Goal: Task Accomplishment & Management: Manage account settings

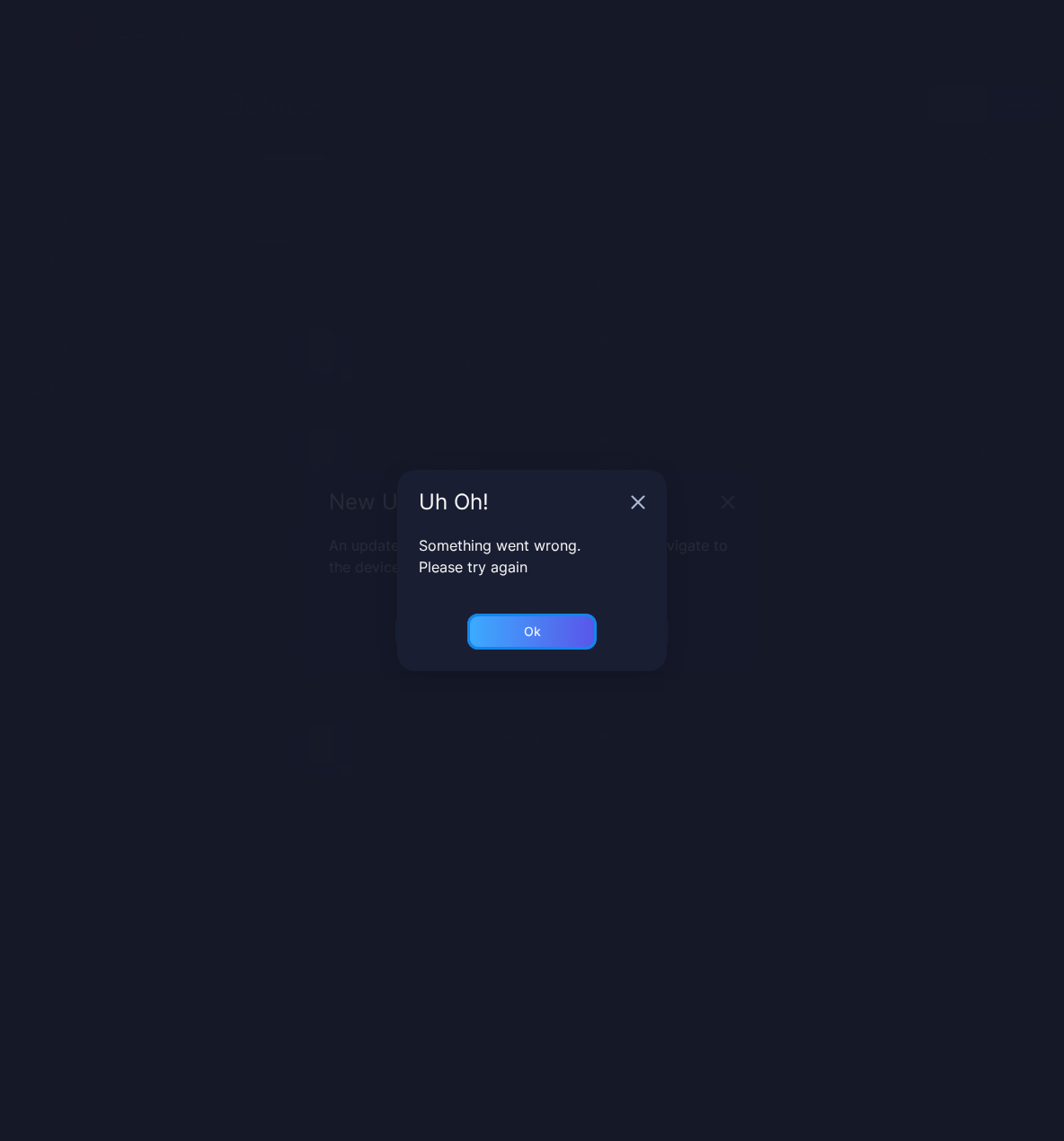
click at [585, 634] on div "Ok" at bounding box center [532, 631] width 129 height 36
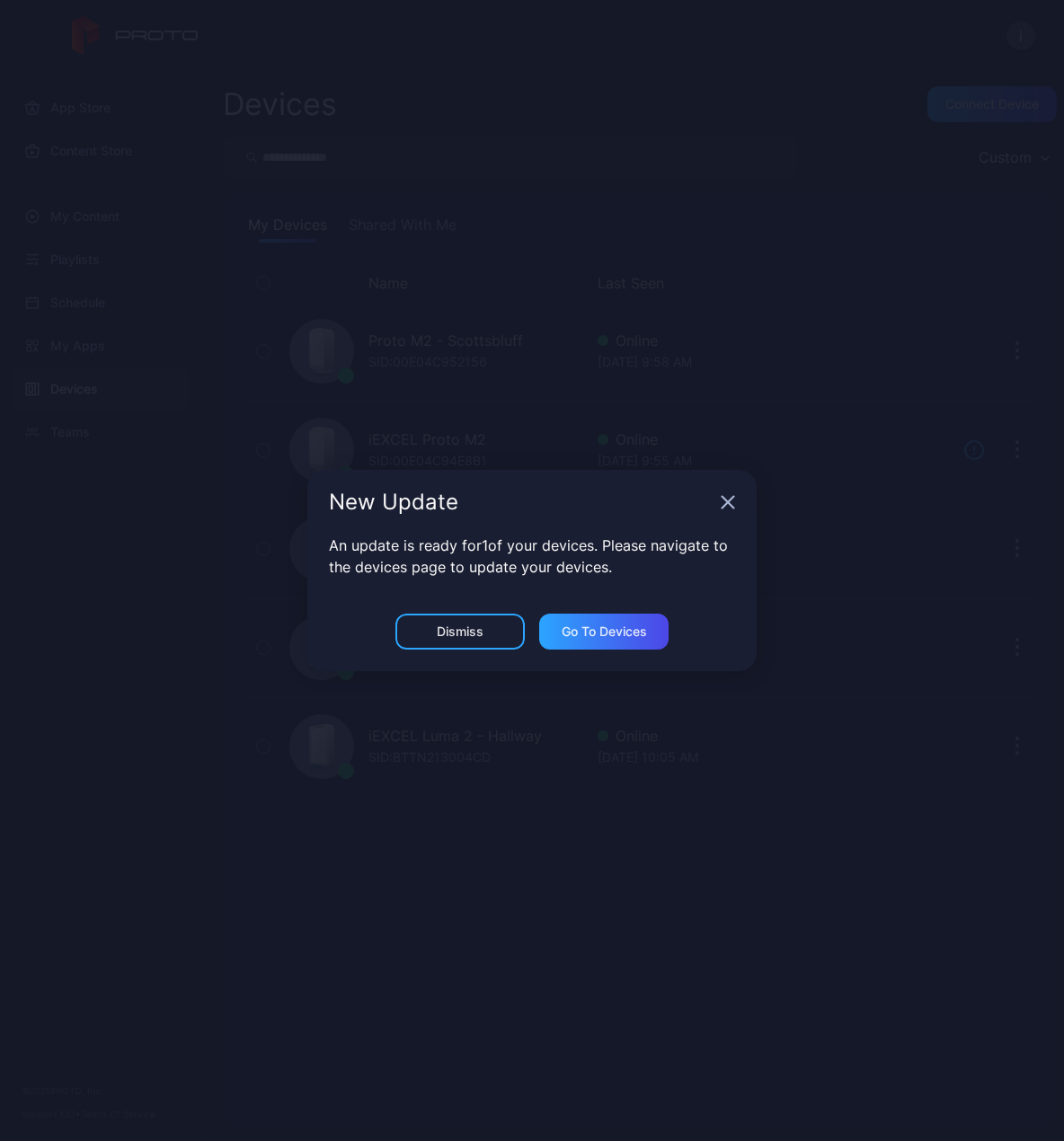
click at [724, 502] on icon "button" at bounding box center [727, 502] width 15 height 15
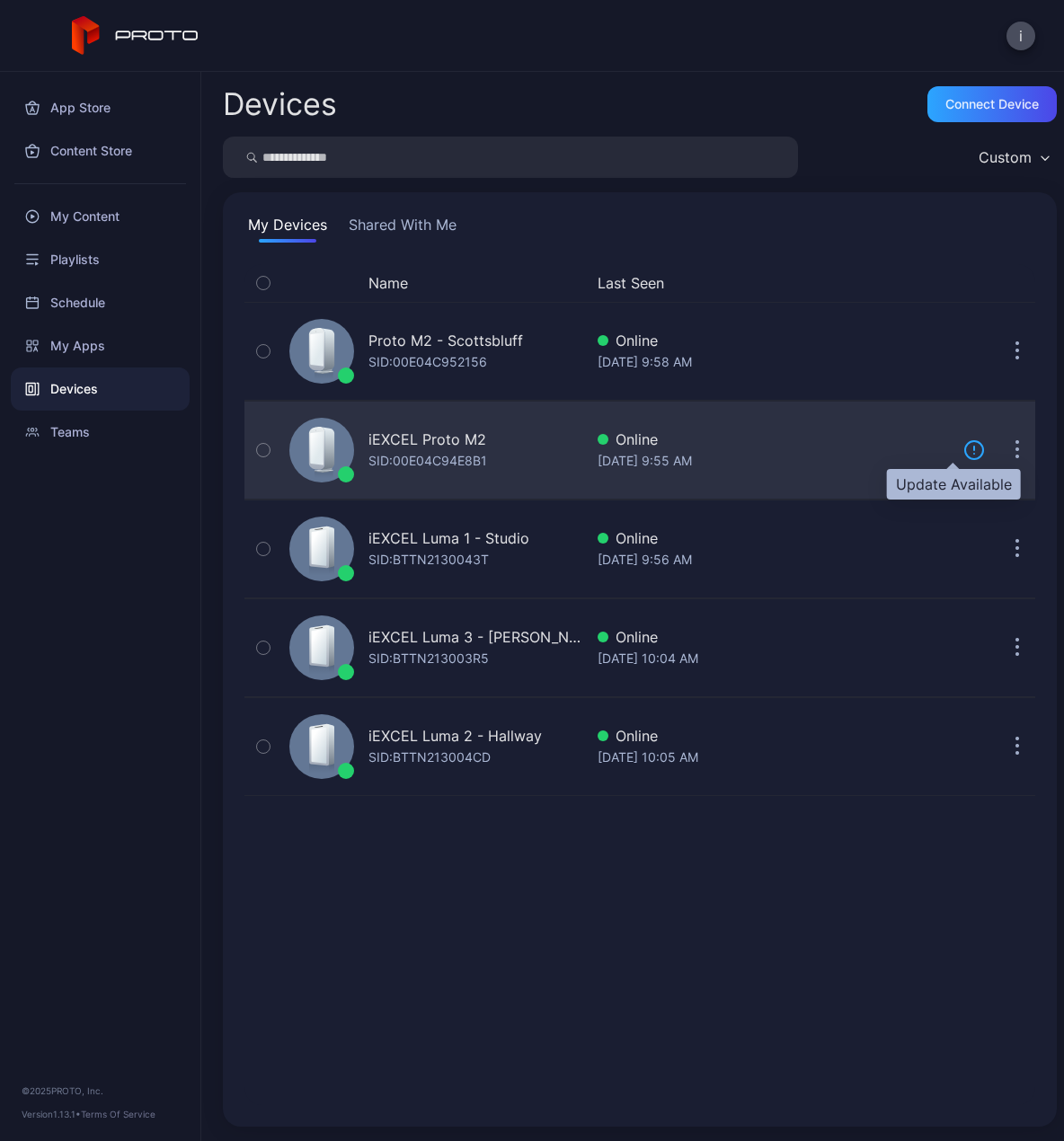
click at [963, 451] on icon at bounding box center [974, 450] width 22 height 22
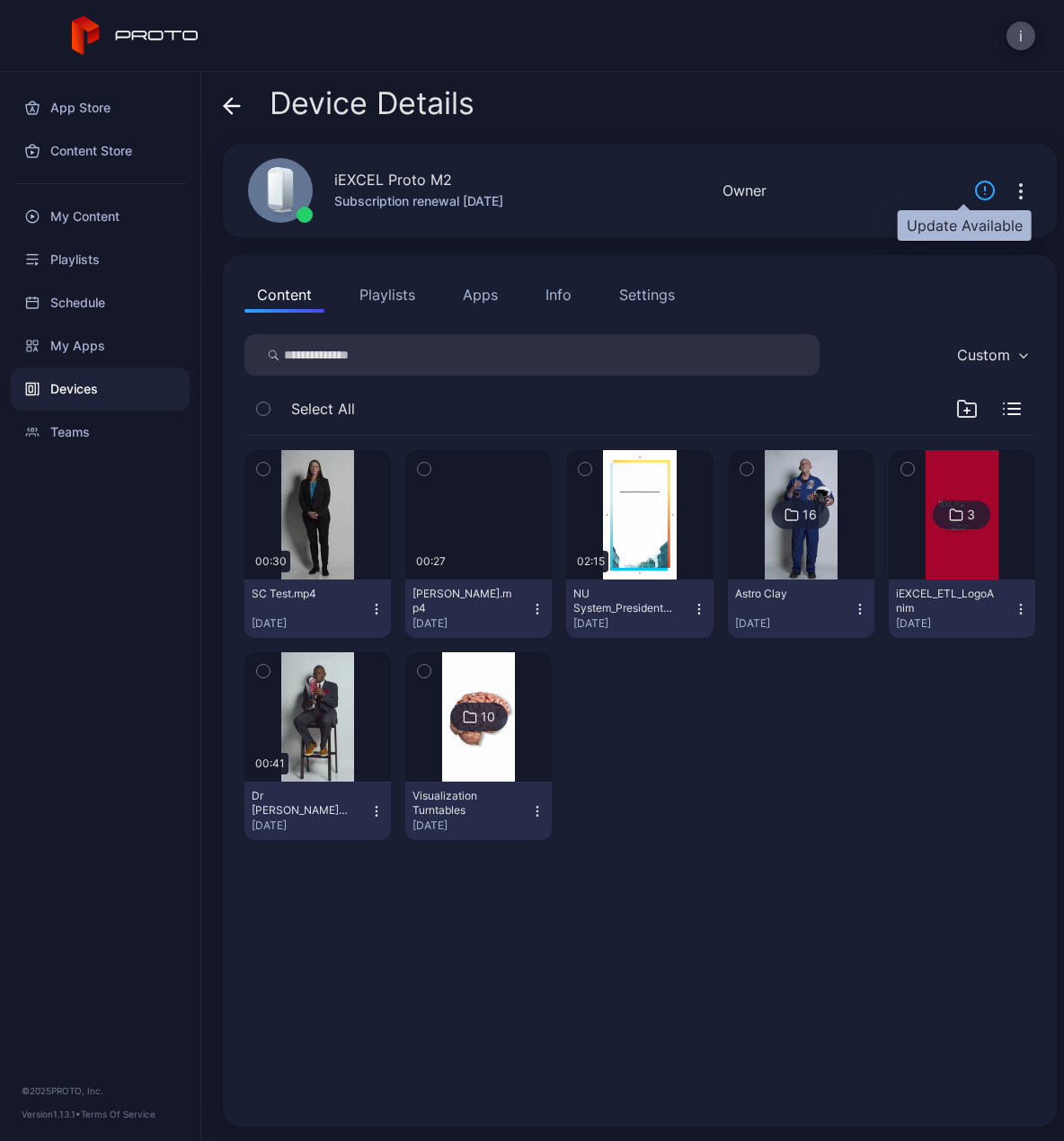
click at [974, 189] on icon at bounding box center [985, 191] width 22 height 22
click at [1010, 193] on icon "button" at bounding box center [1021, 192] width 22 height 22
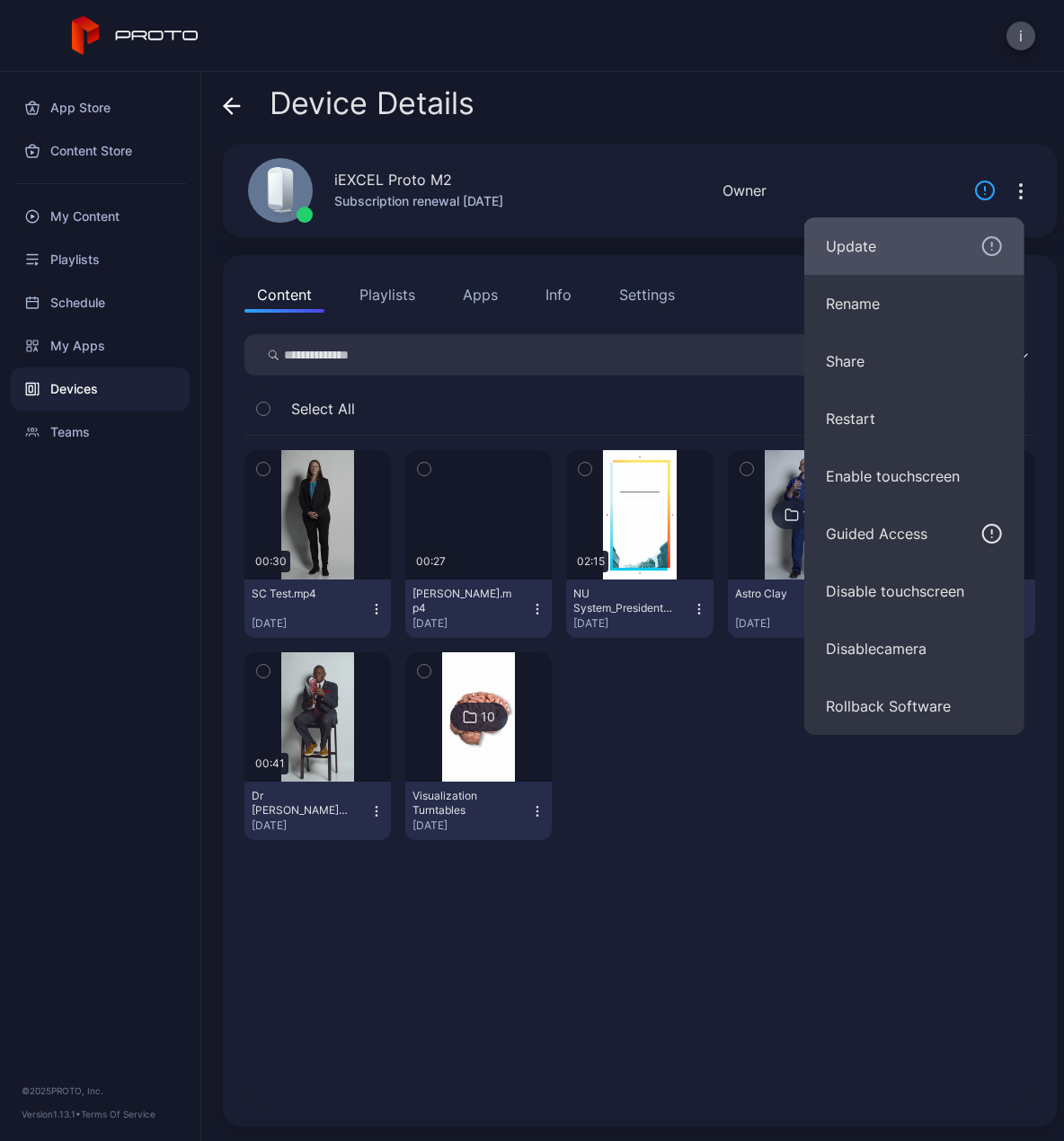
click at [926, 239] on div "Update" at bounding box center [914, 246] width 177 height 22
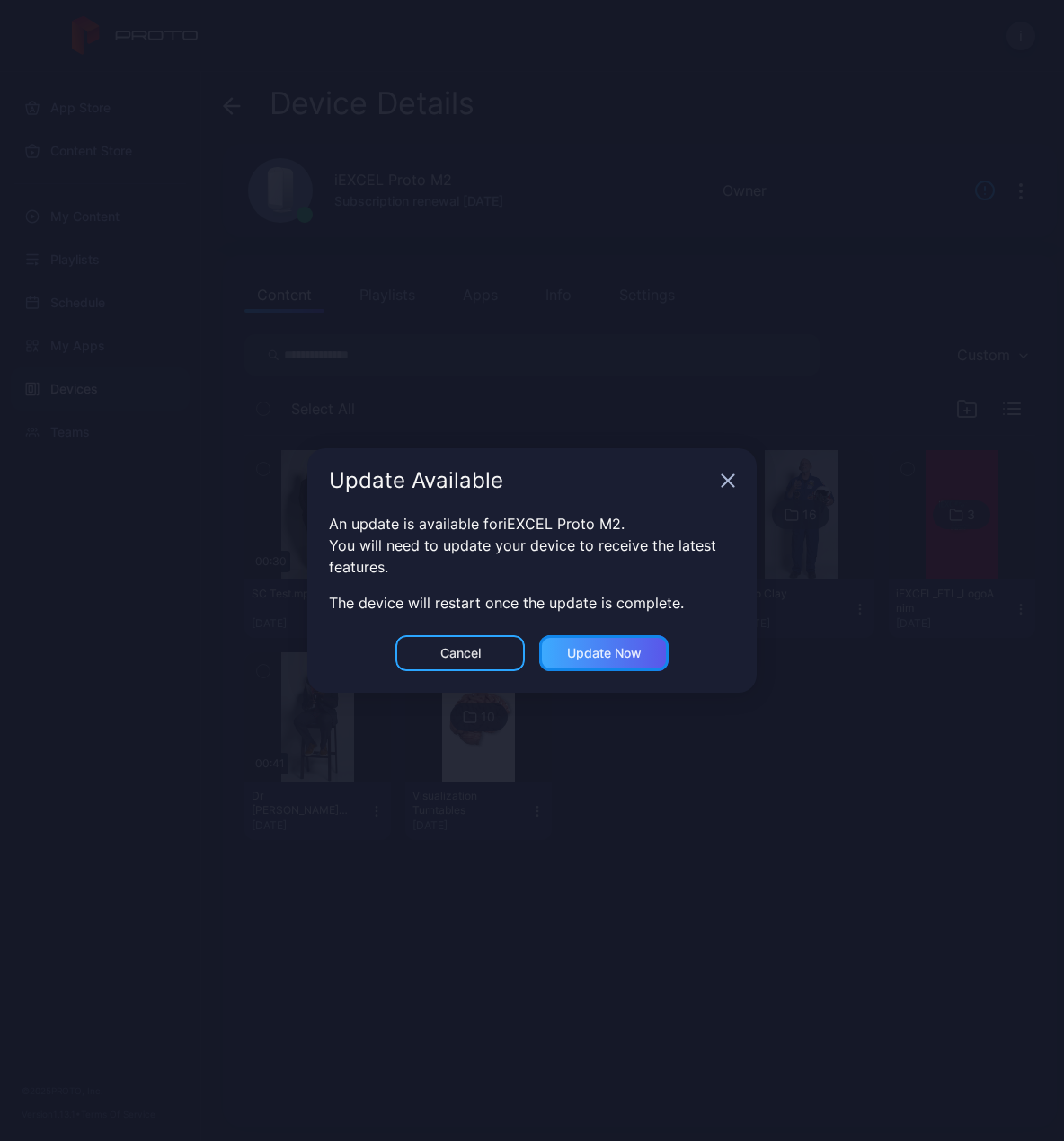
click at [615, 653] on div "Update now" at bounding box center [604, 653] width 74 height 15
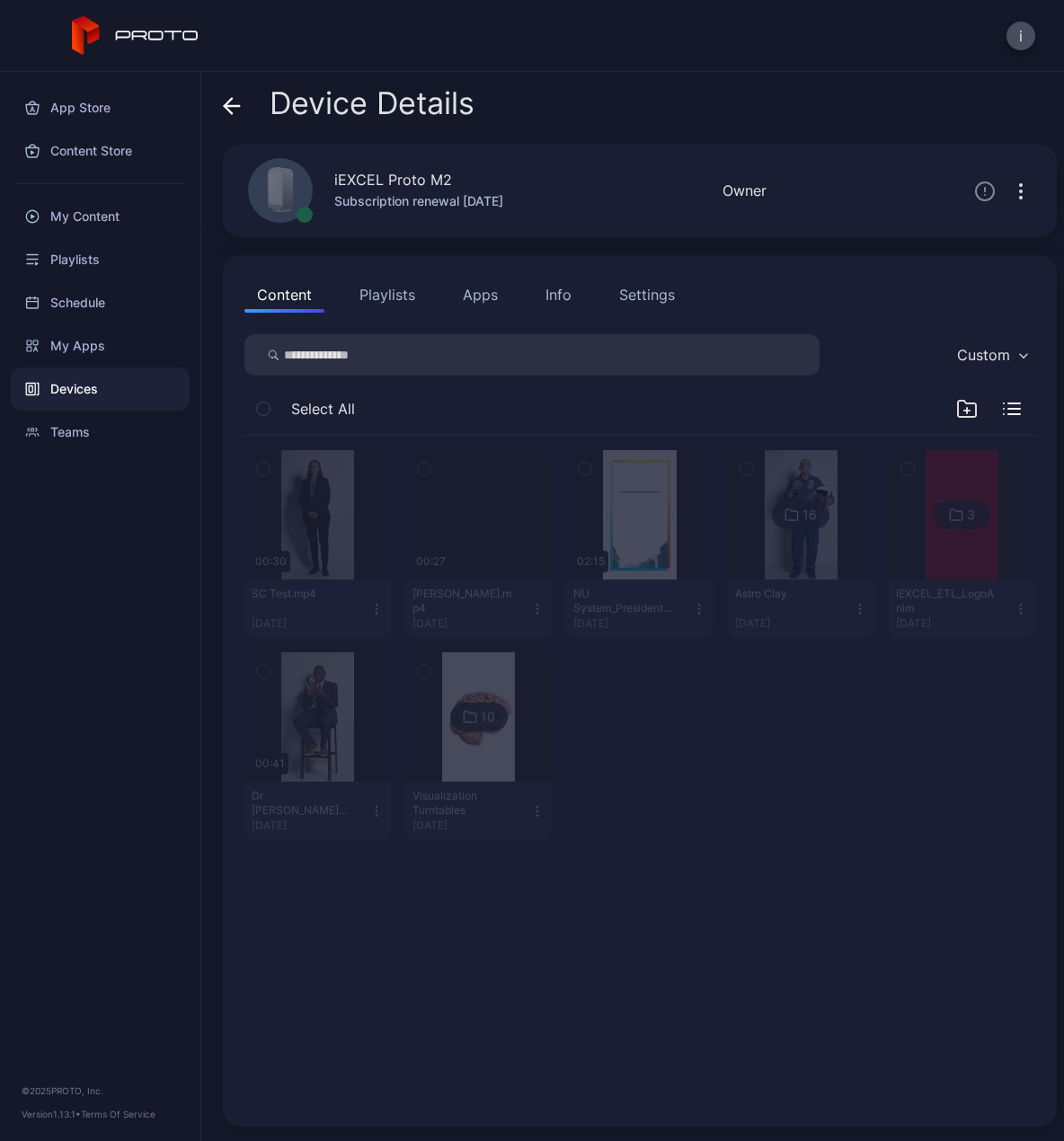
click at [233, 98] on icon at bounding box center [232, 106] width 18 height 18
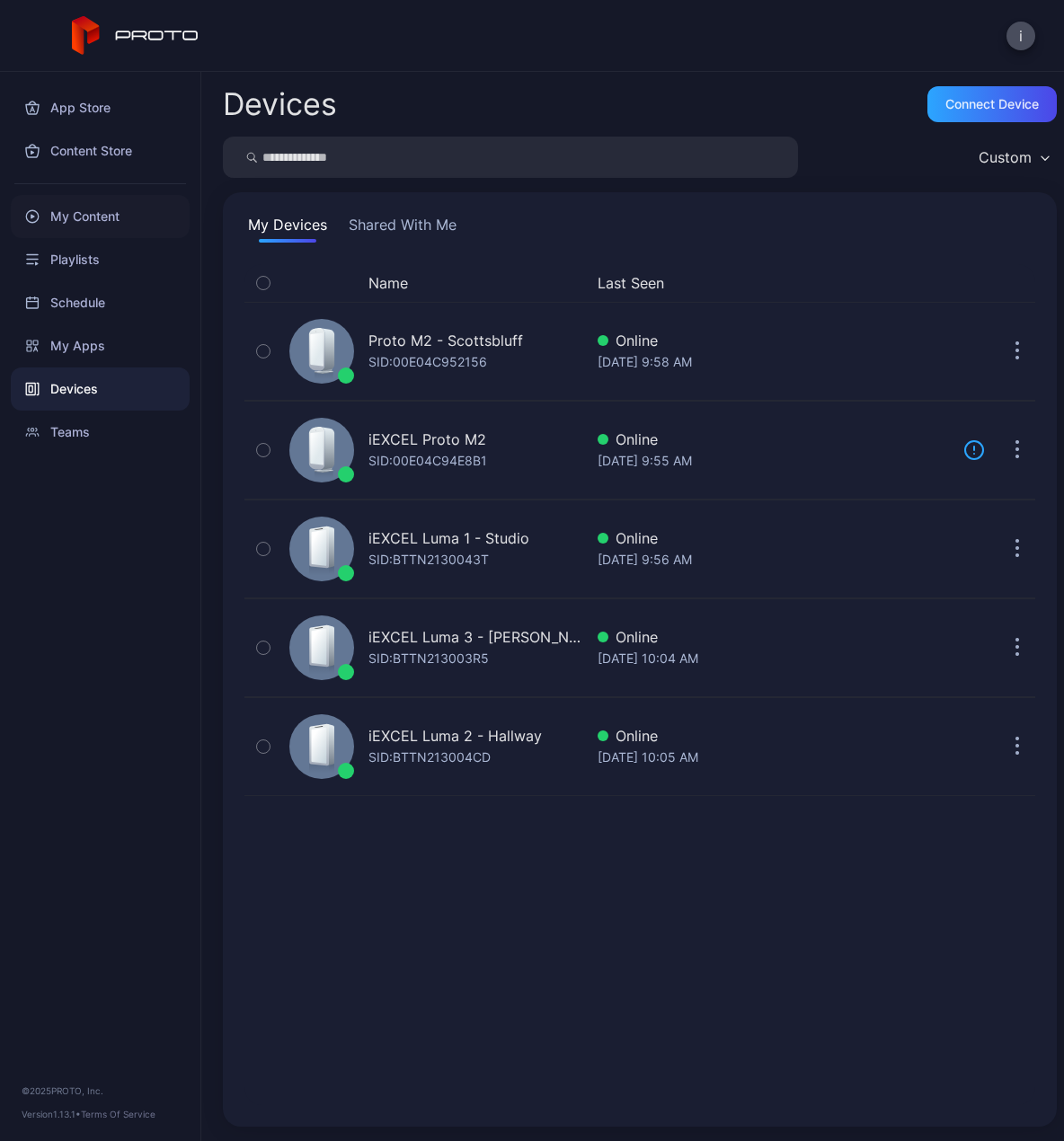
click at [84, 213] on div "My Content" at bounding box center [100, 216] width 179 height 43
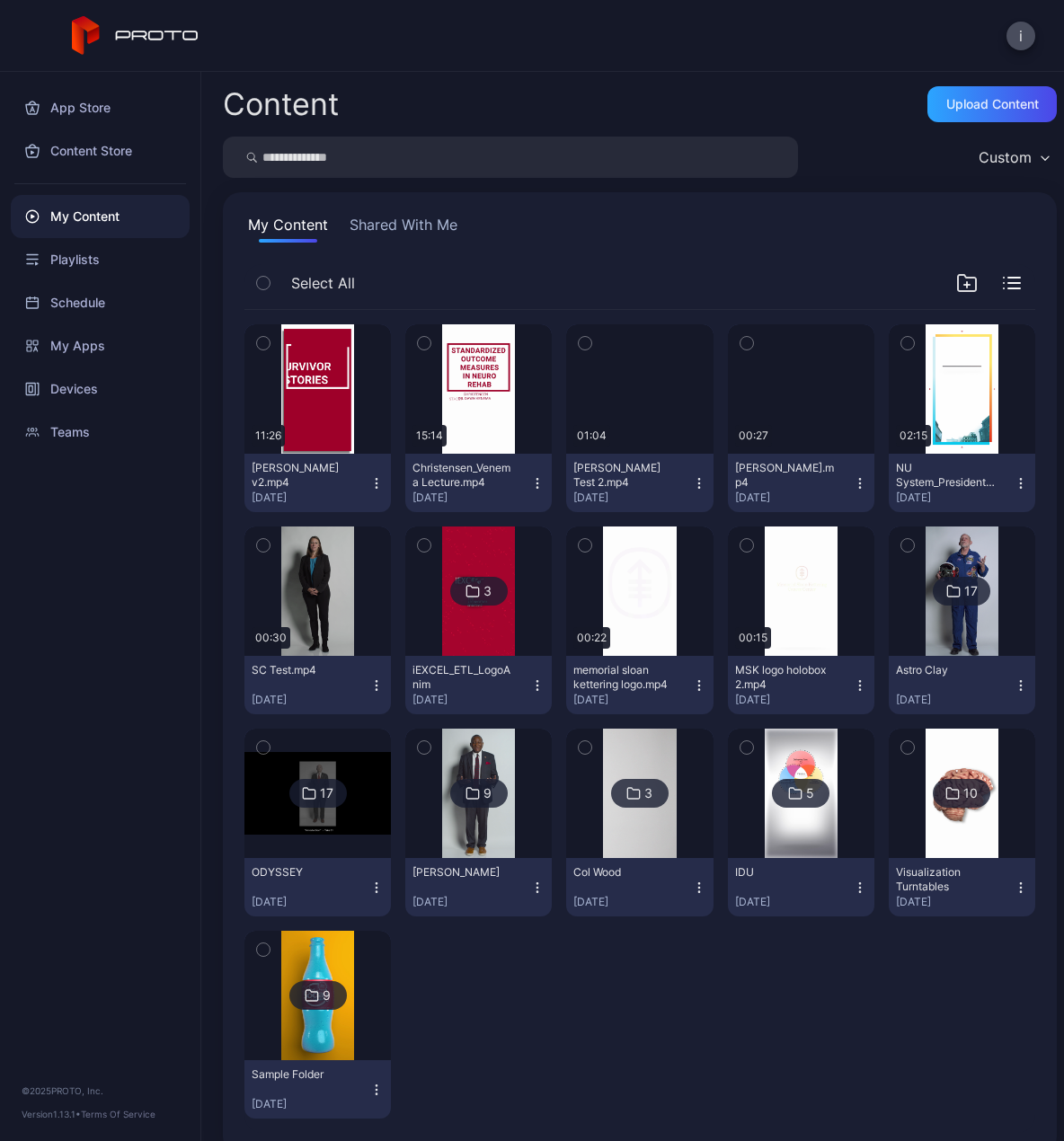
click at [373, 481] on icon "button" at bounding box center [376, 483] width 15 height 15
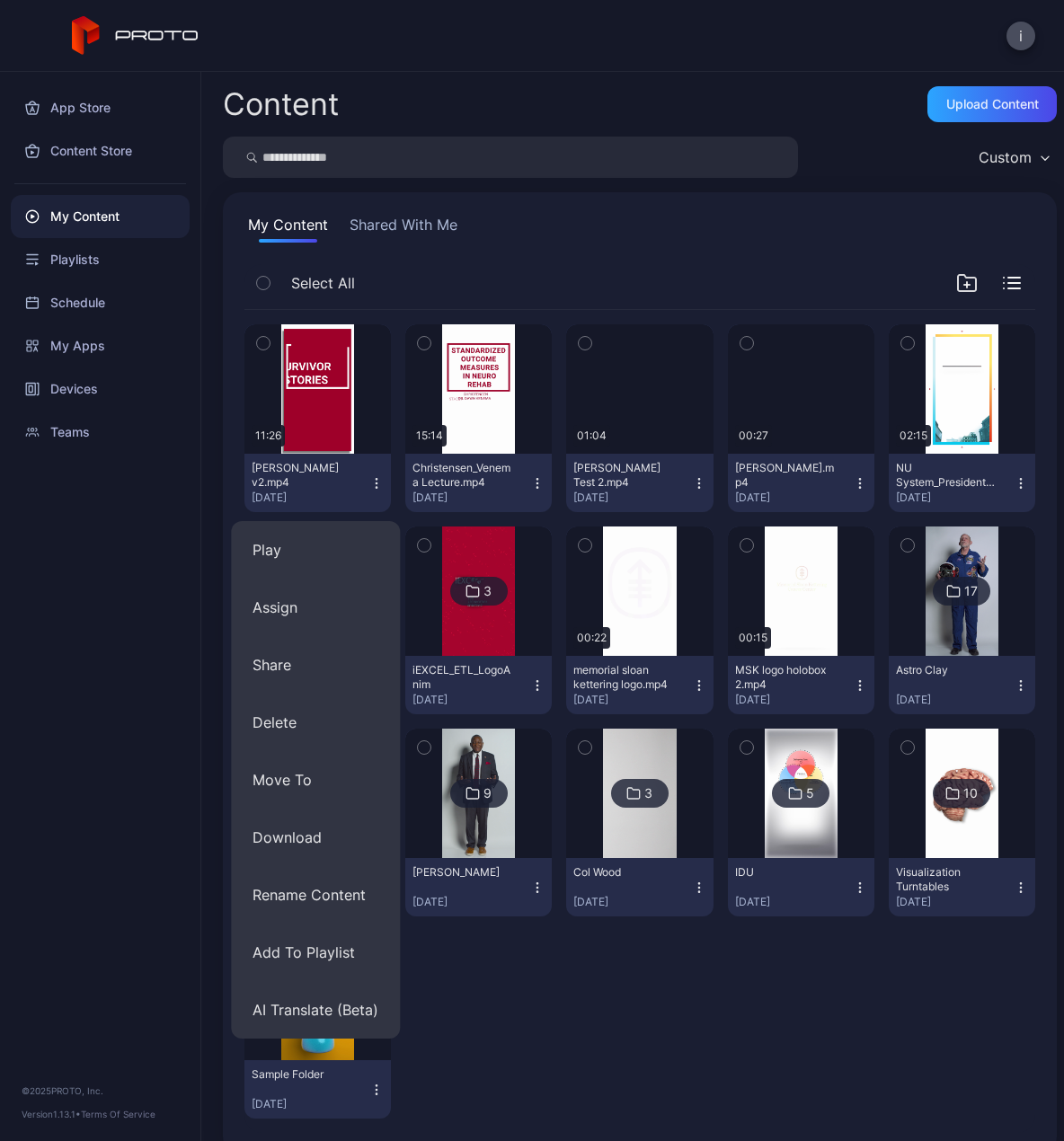
click at [853, 482] on icon "button" at bounding box center [859, 483] width 15 height 15
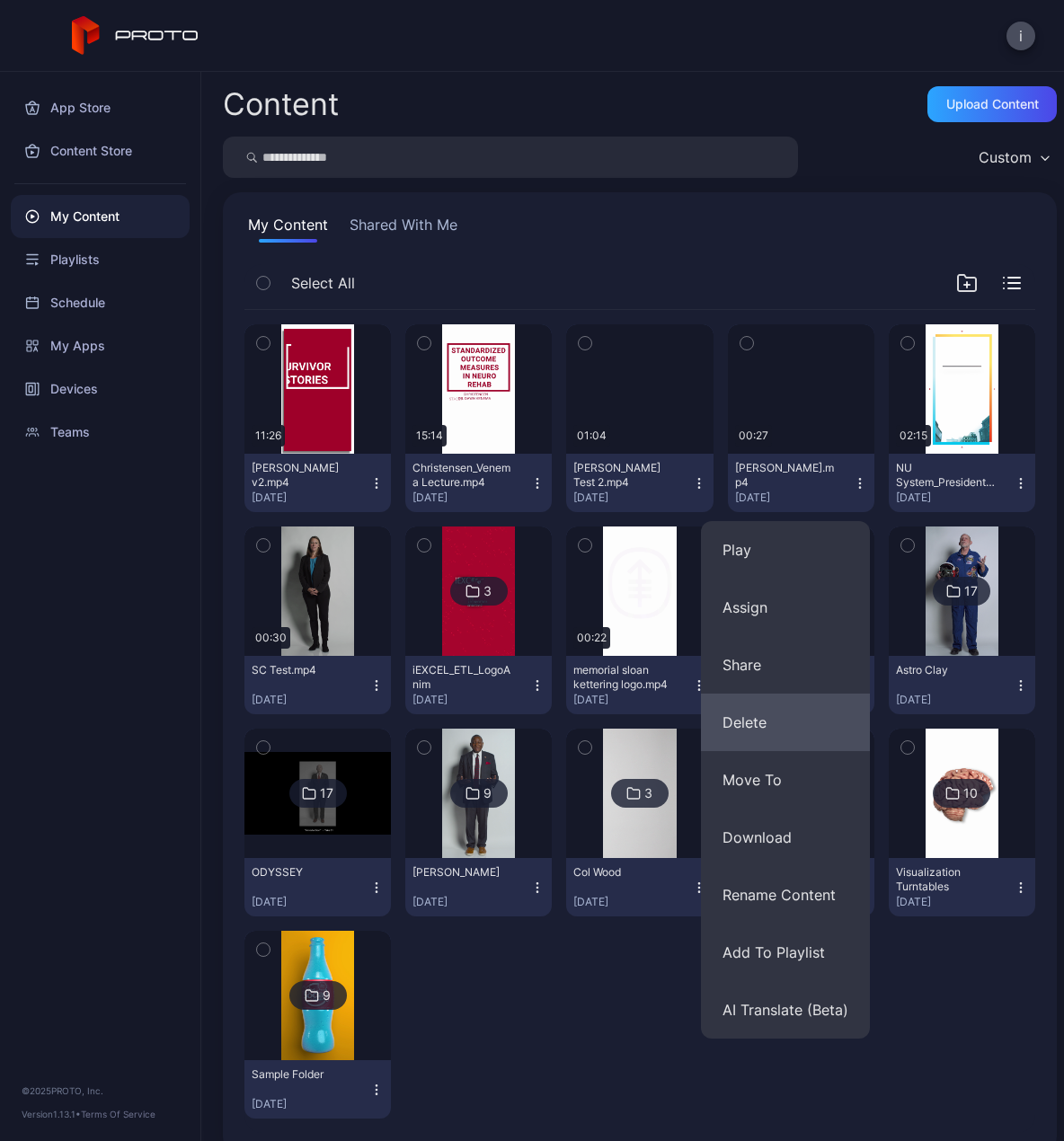
click at [752, 714] on button "Delete" at bounding box center [784, 722] width 169 height 57
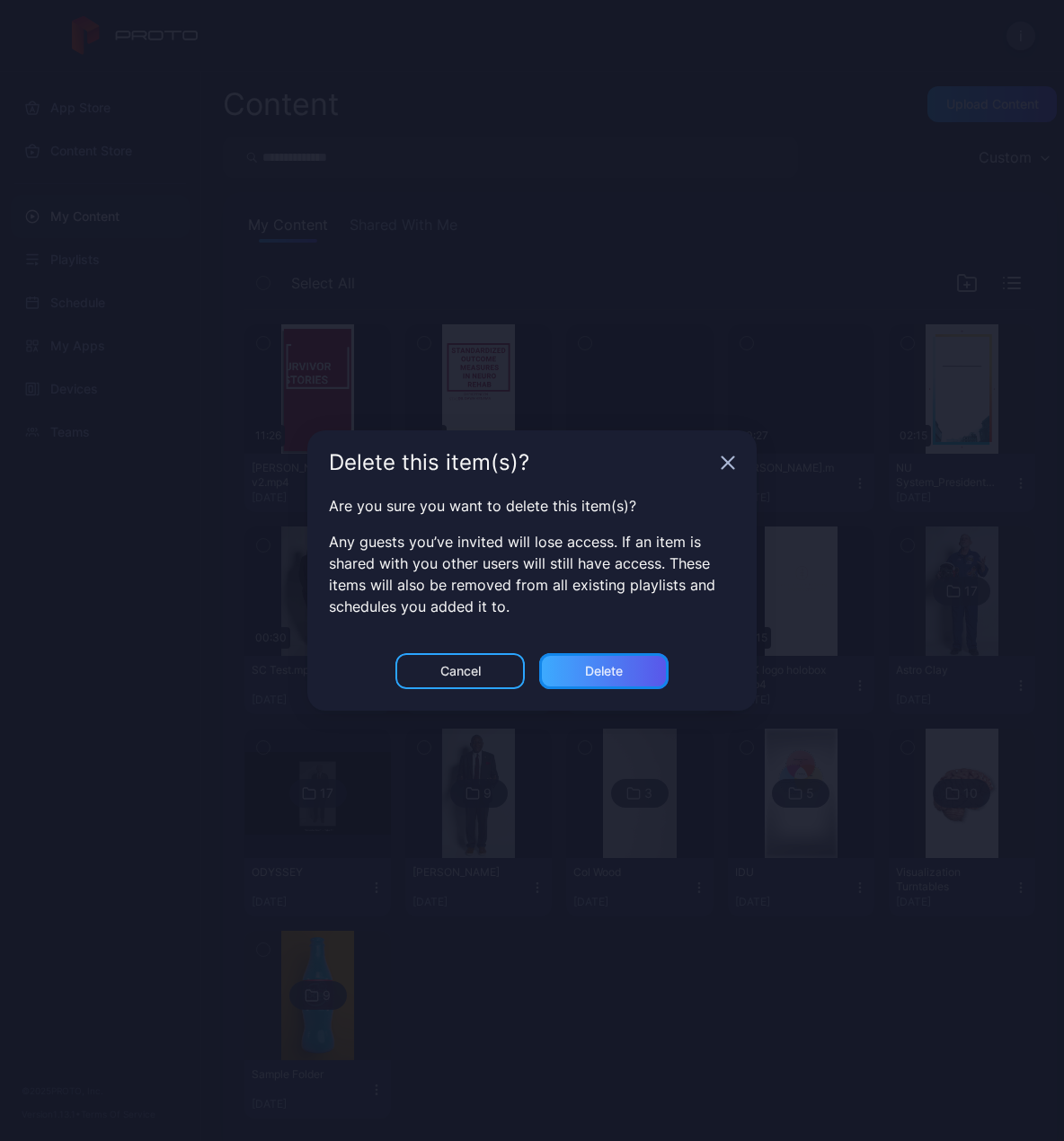
click at [570, 669] on div "Delete" at bounding box center [604, 671] width 129 height 36
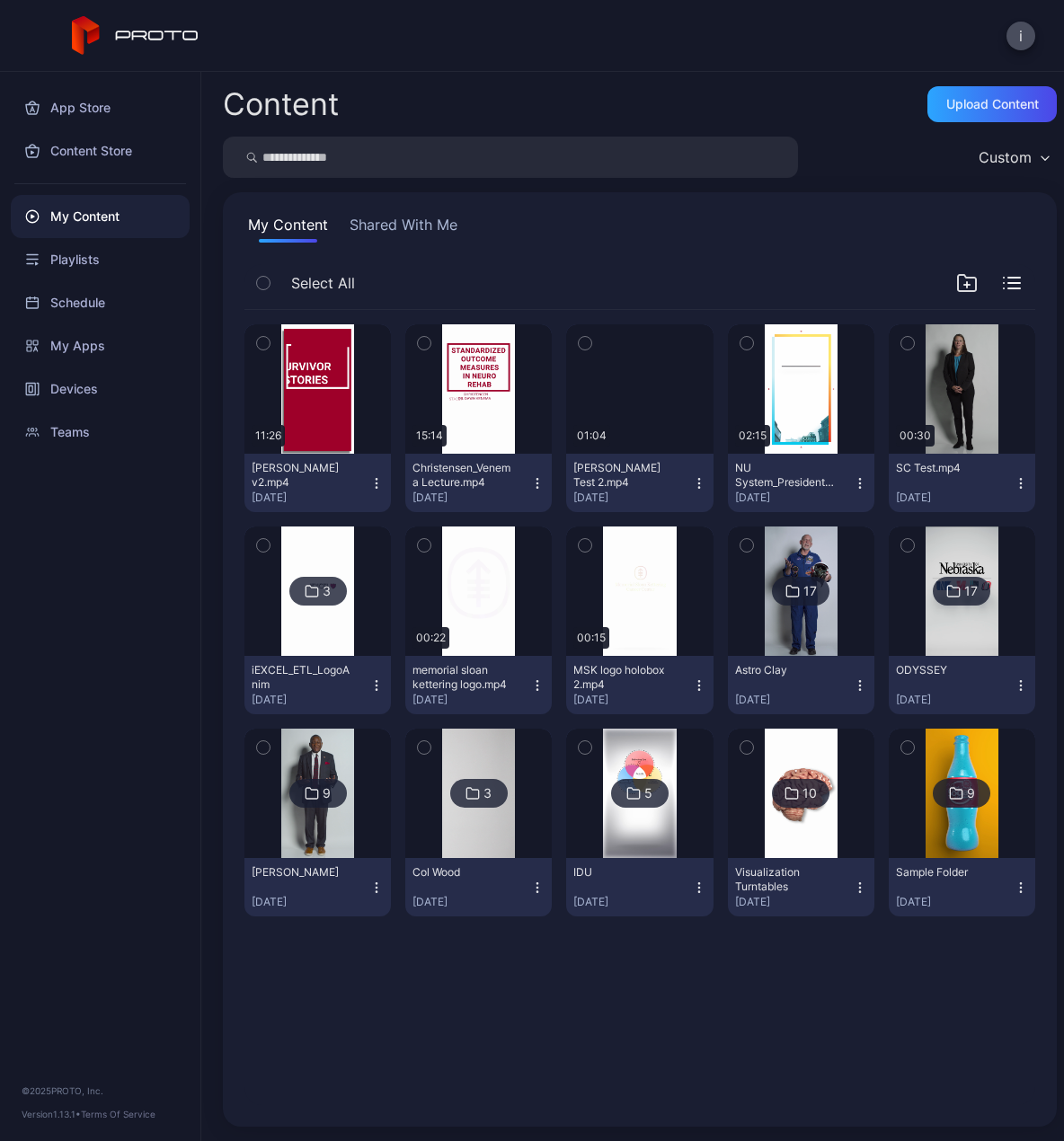
click at [692, 479] on icon "button" at bounding box center [698, 483] width 15 height 15
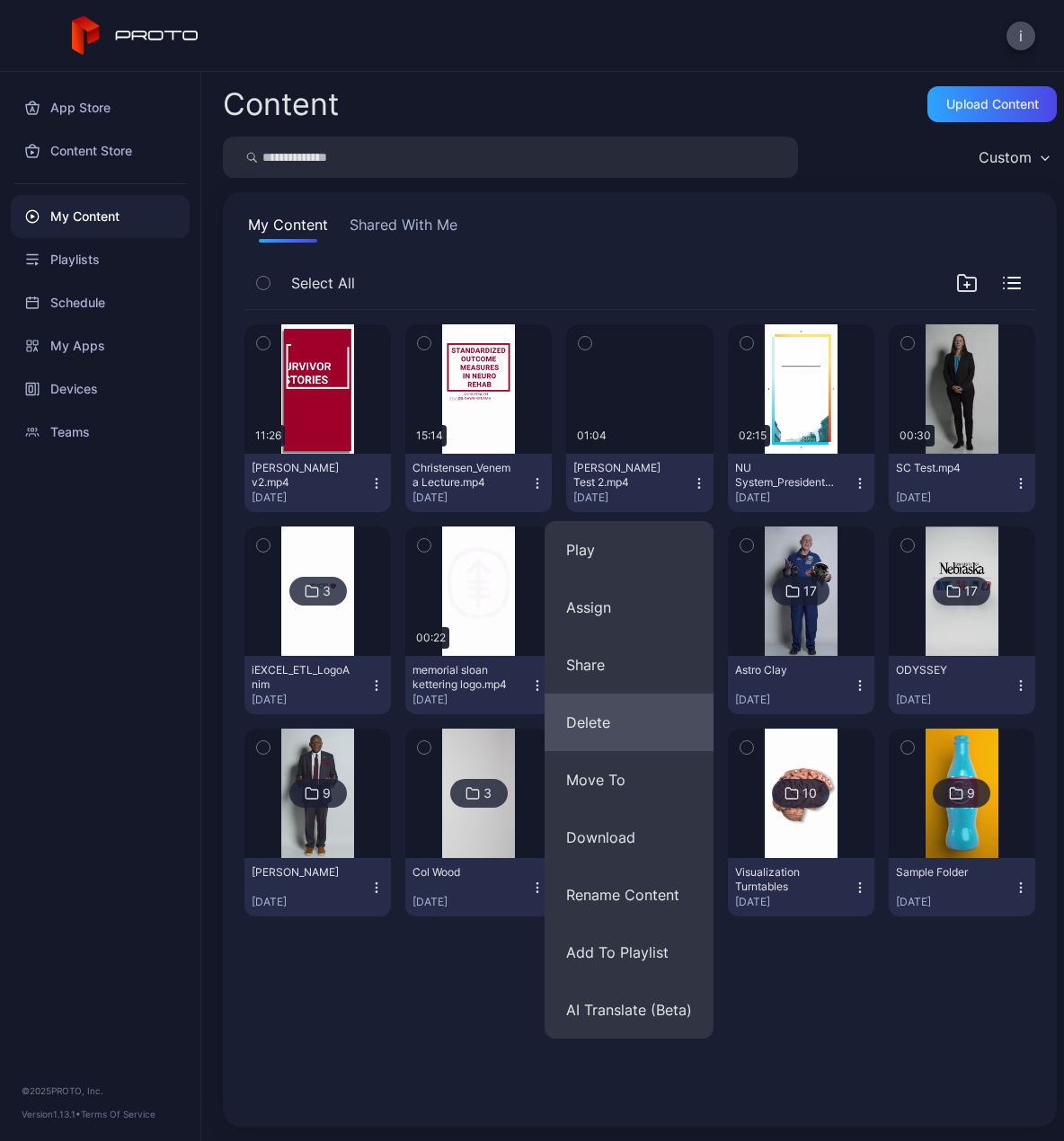
click at [609, 723] on button "Delete" at bounding box center [628, 722] width 169 height 57
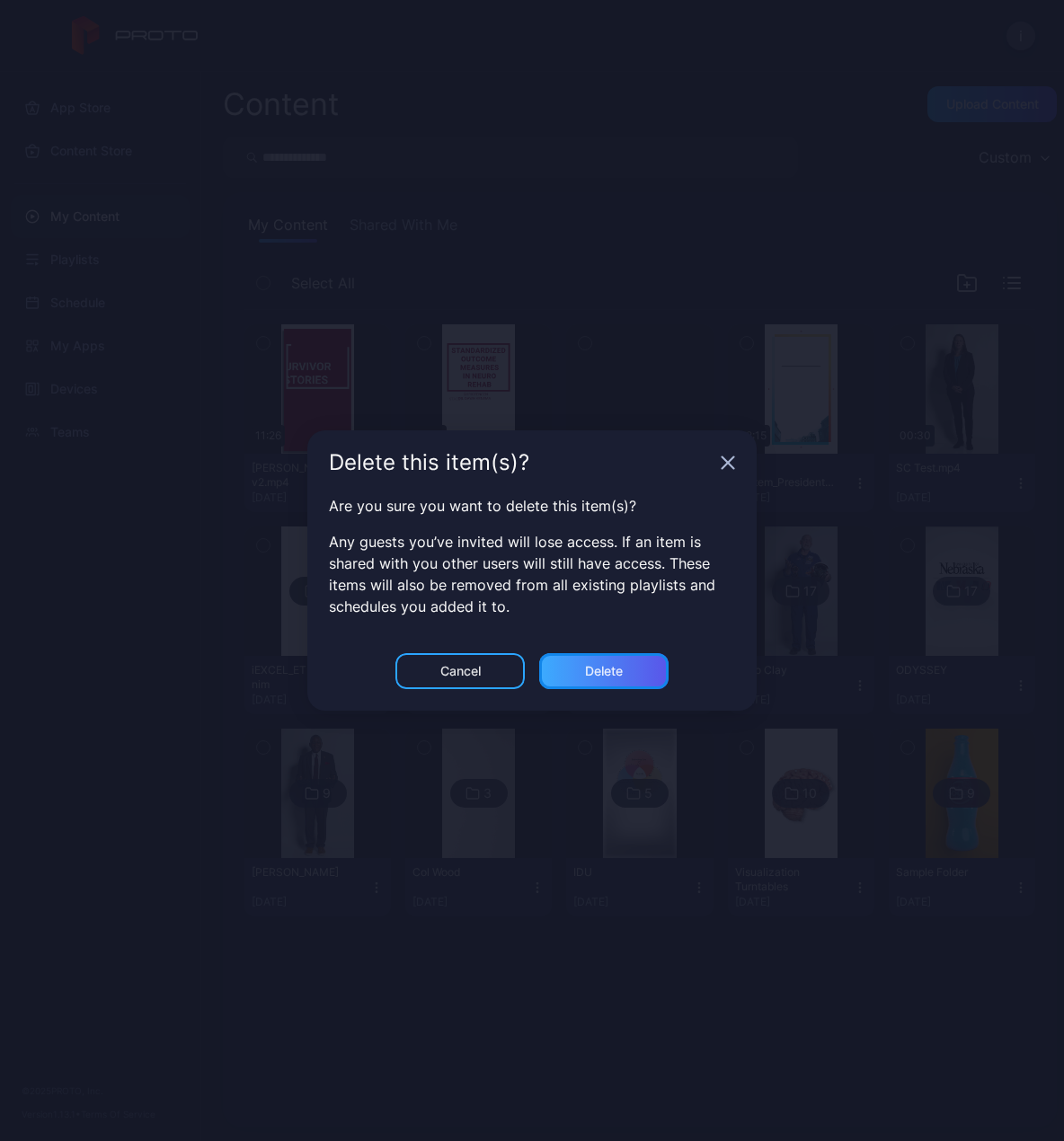
click at [641, 667] on div "Delete" at bounding box center [604, 671] width 129 height 36
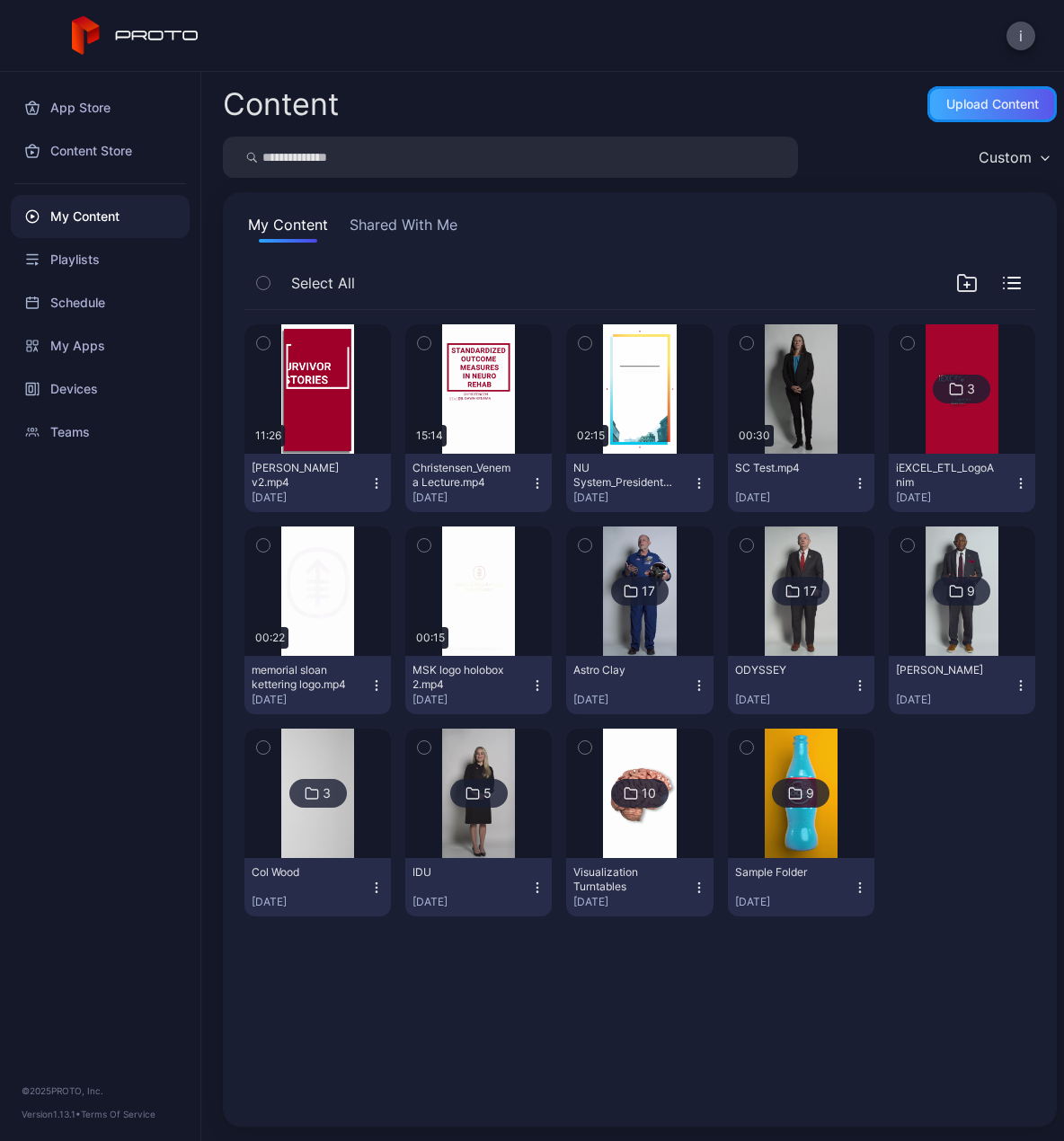
click at [975, 102] on div "Upload Content" at bounding box center [993, 104] width 93 height 15
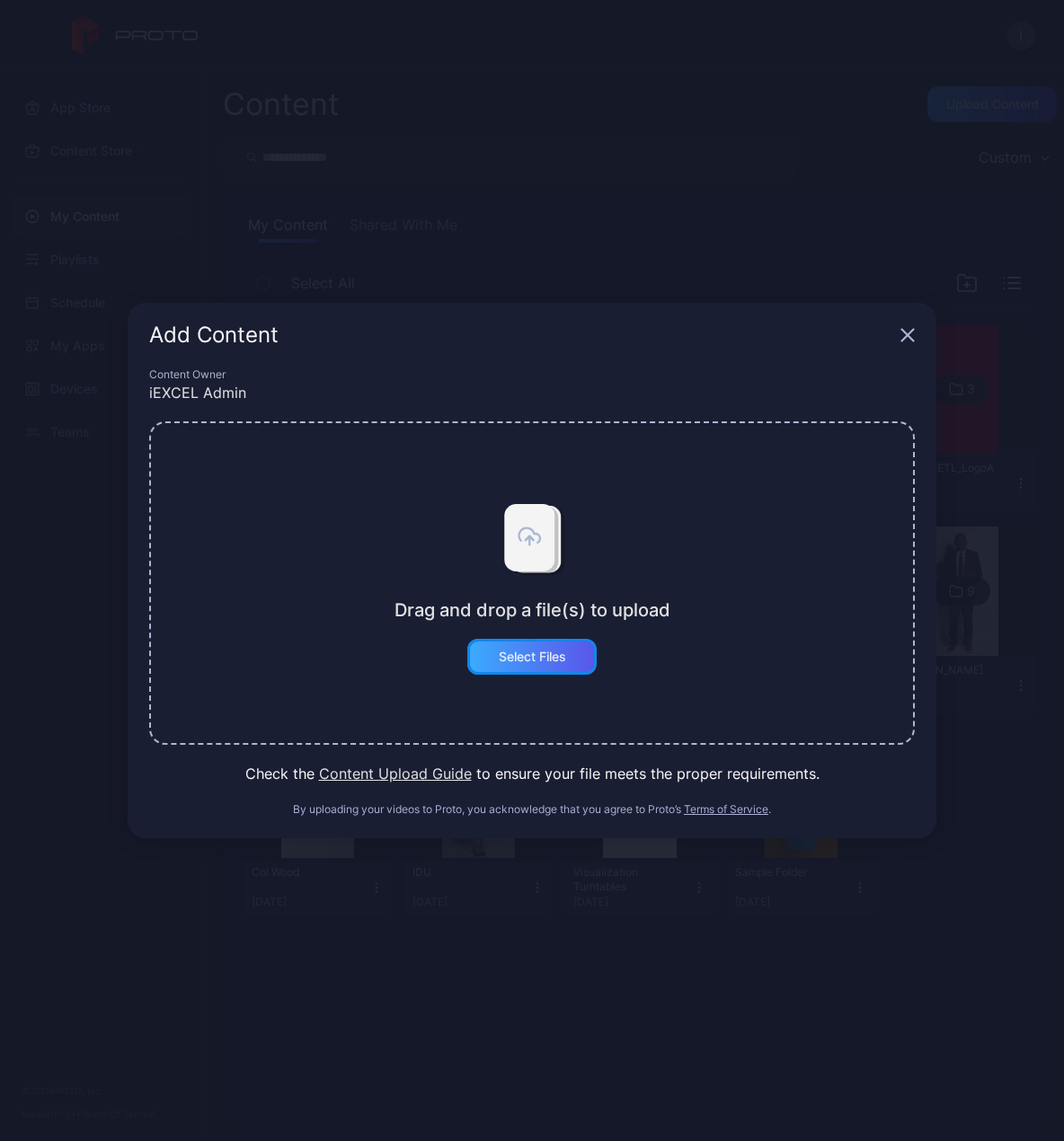
click at [558, 664] on div "Select Files" at bounding box center [532, 657] width 129 height 36
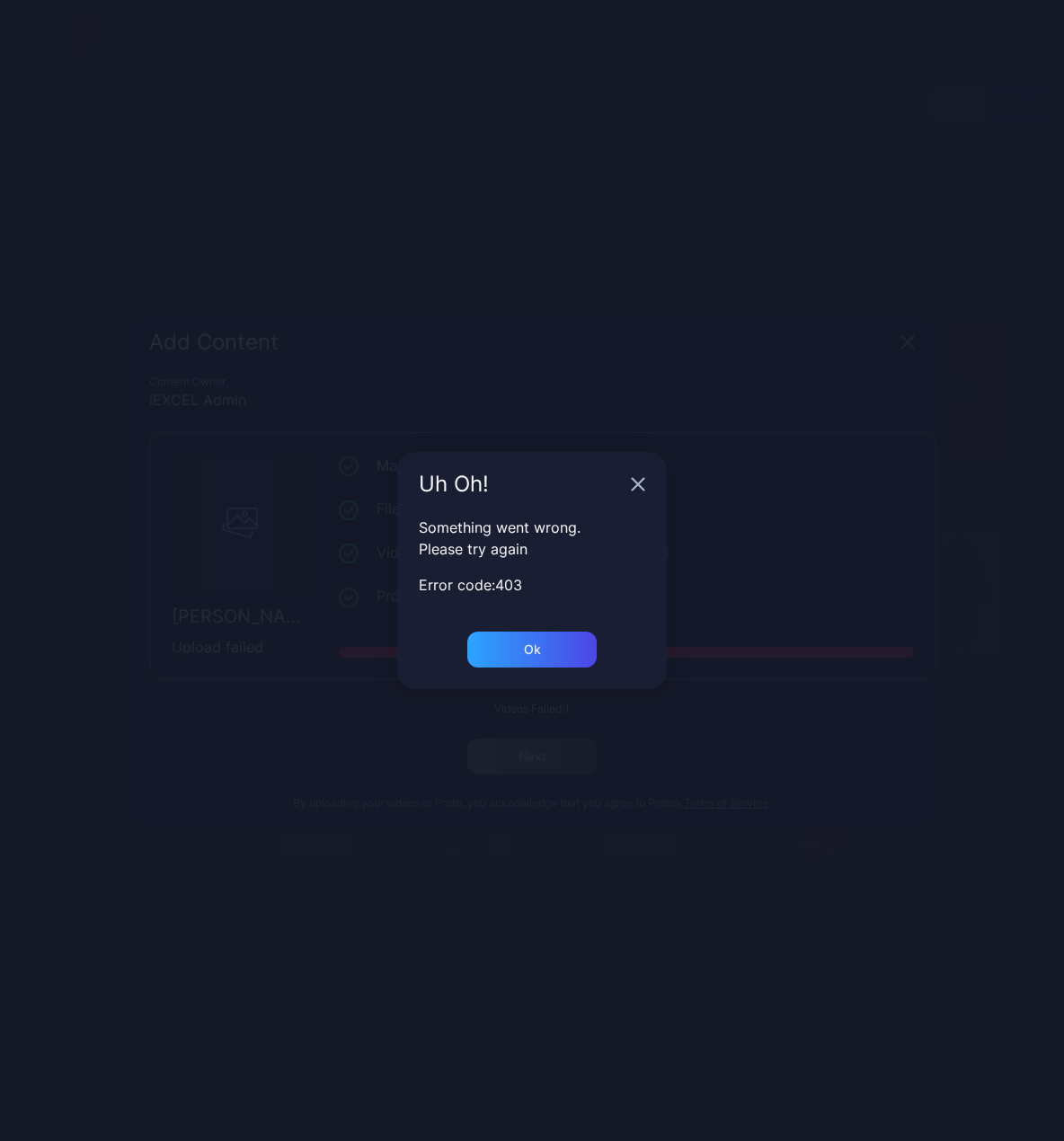
click at [635, 484] on icon "button" at bounding box center [637, 484] width 15 height 15
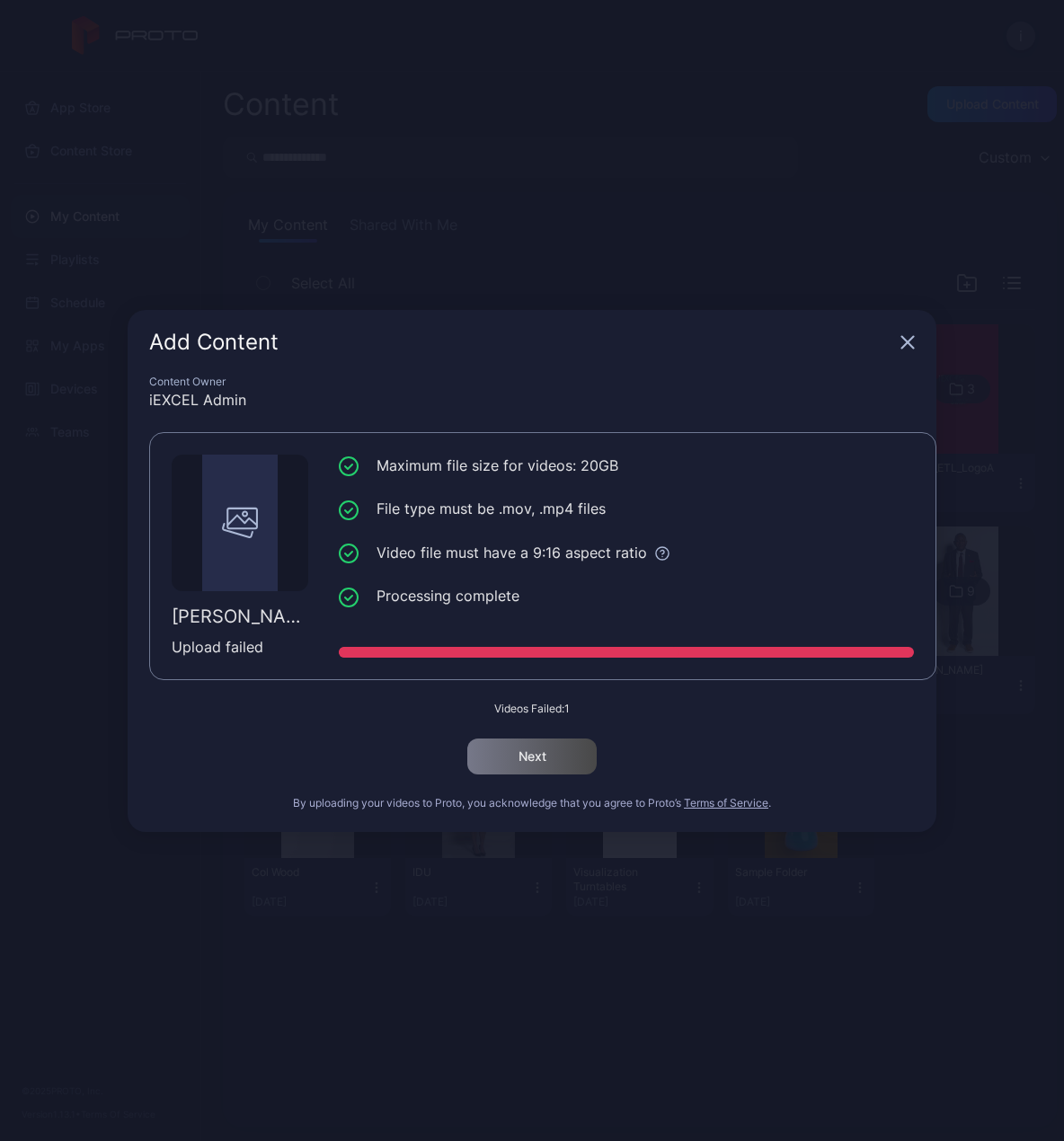
click at [911, 348] on icon "button" at bounding box center [908, 342] width 12 height 12
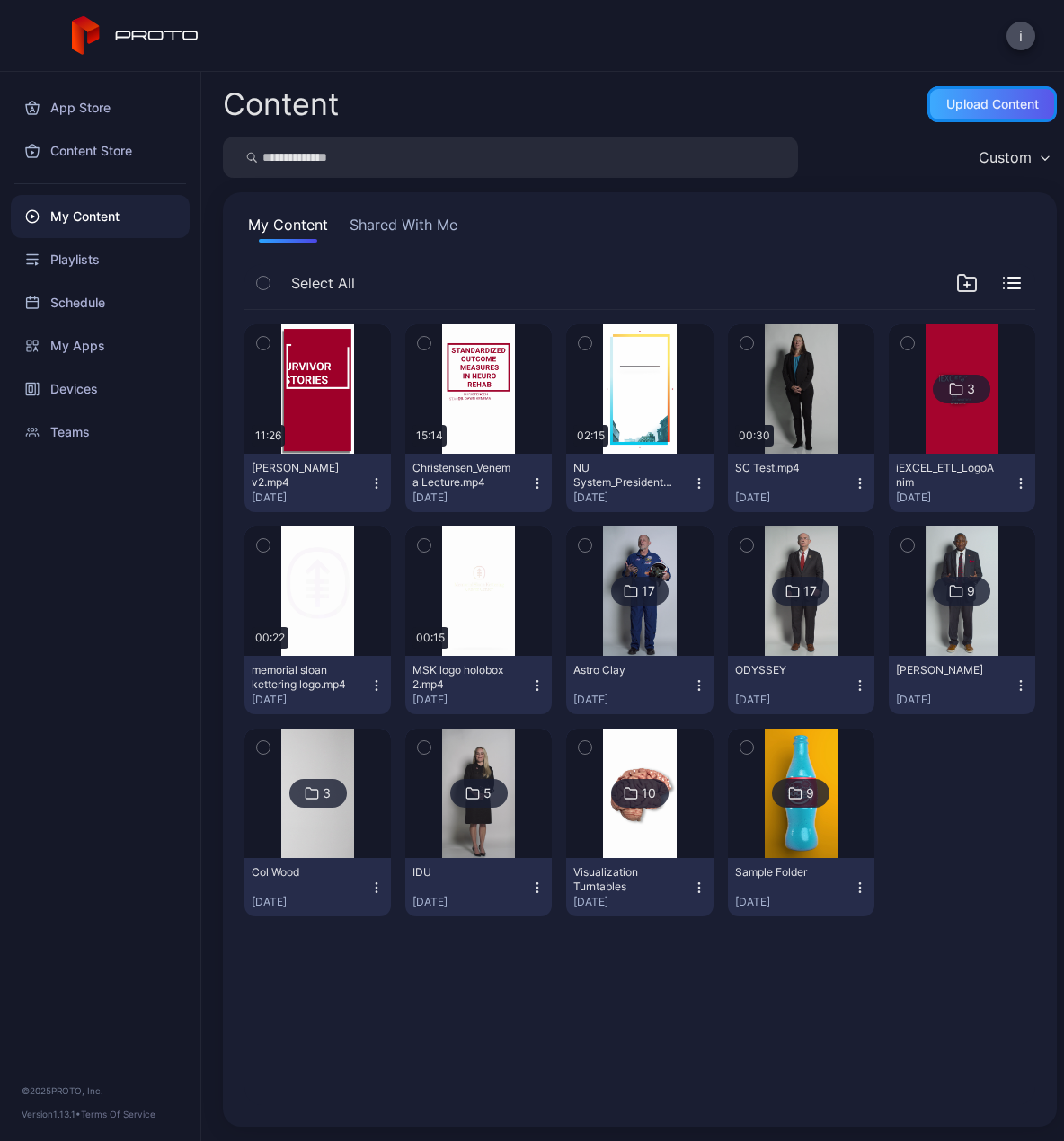
click at [976, 99] on div "Upload Content" at bounding box center [993, 104] width 93 height 15
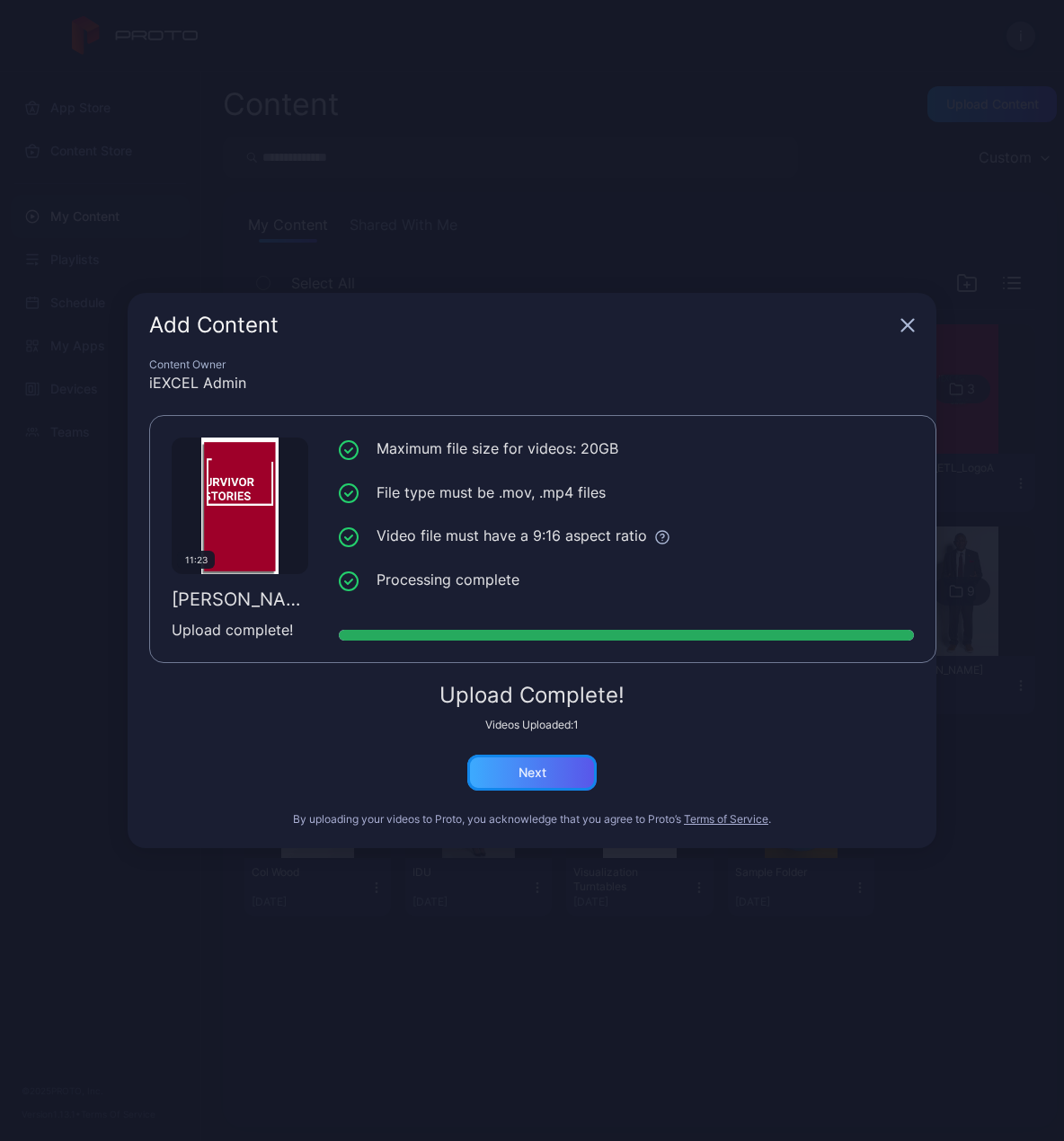
click at [511, 772] on div "Next" at bounding box center [532, 773] width 129 height 36
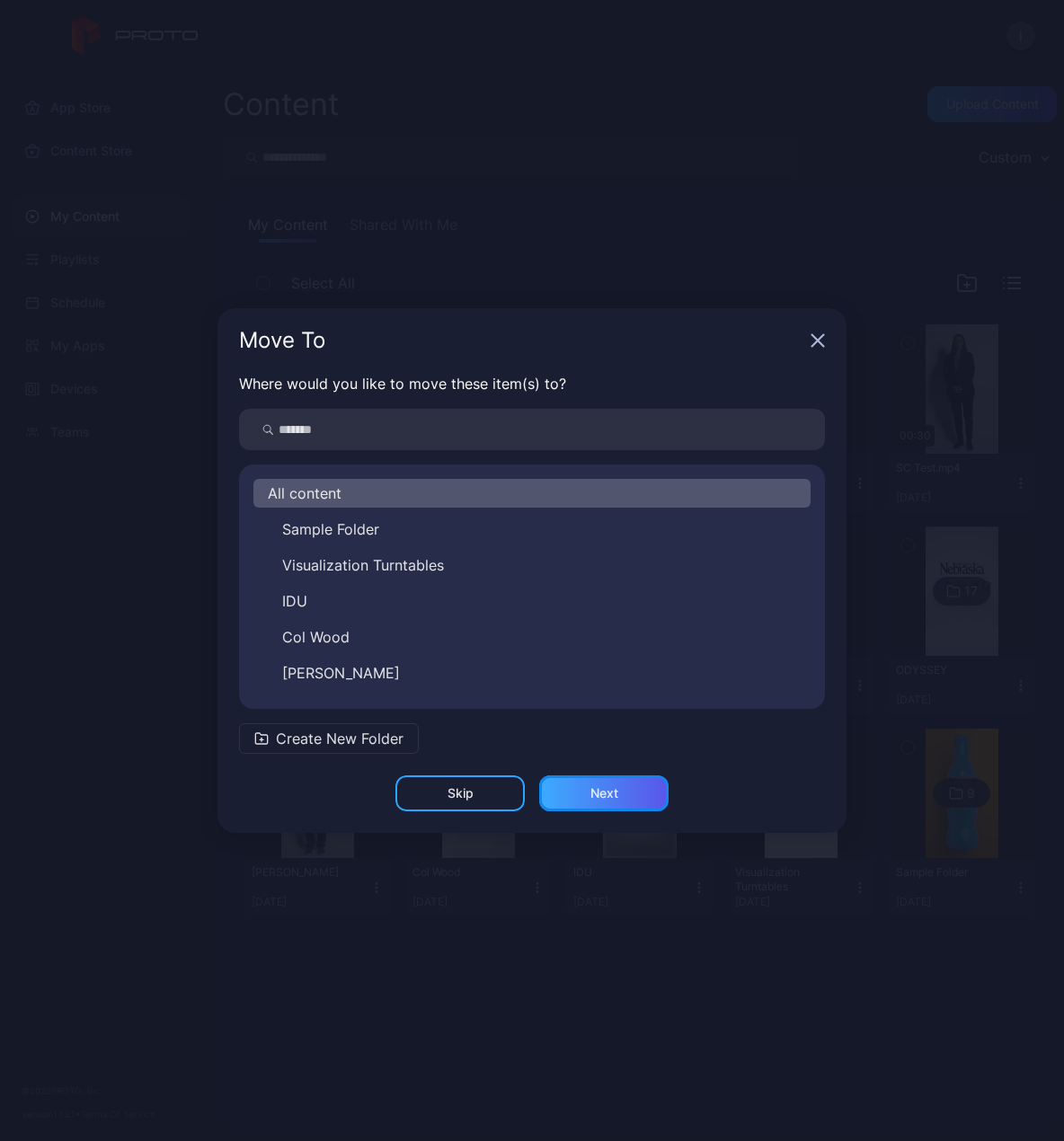
click at [590, 793] on div "Next" at bounding box center [604, 793] width 28 height 15
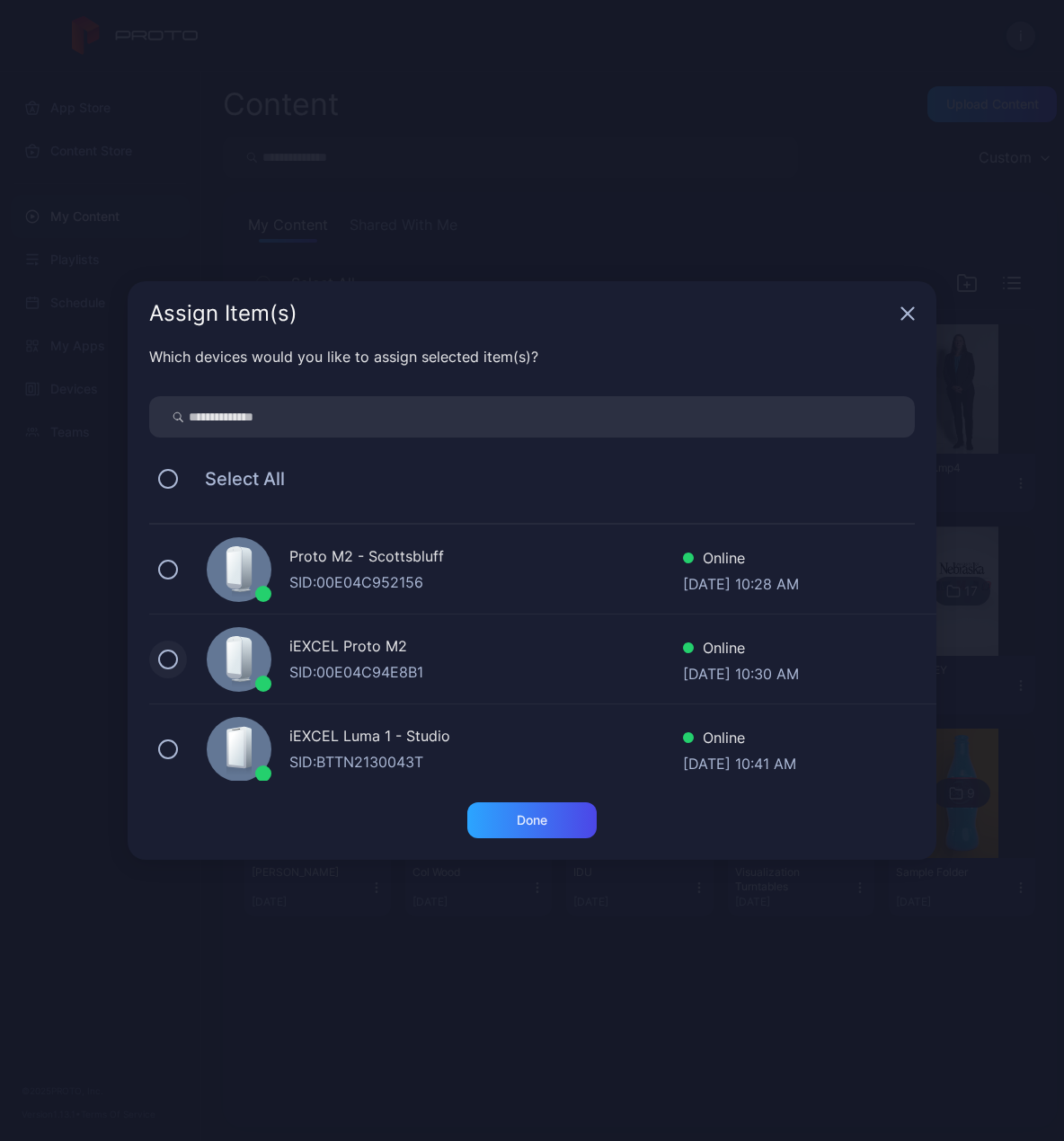
scroll to position [90, 0]
click at [172, 663] on button at bounding box center [168, 659] width 20 height 20
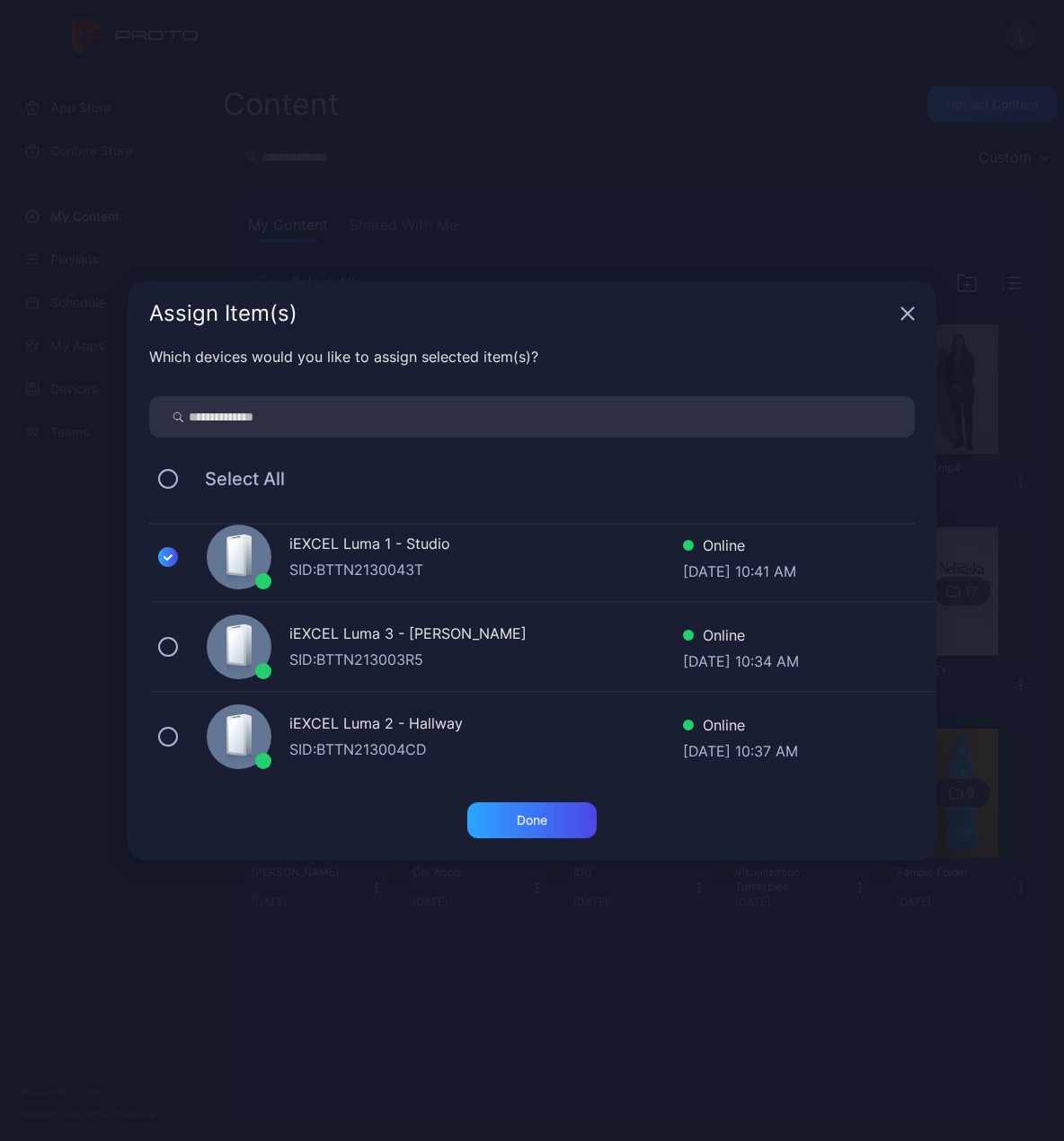
scroll to position [193, 0]
click at [174, 729] on button at bounding box center [168, 737] width 20 height 20
click at [171, 648] on button at bounding box center [168, 647] width 20 height 20
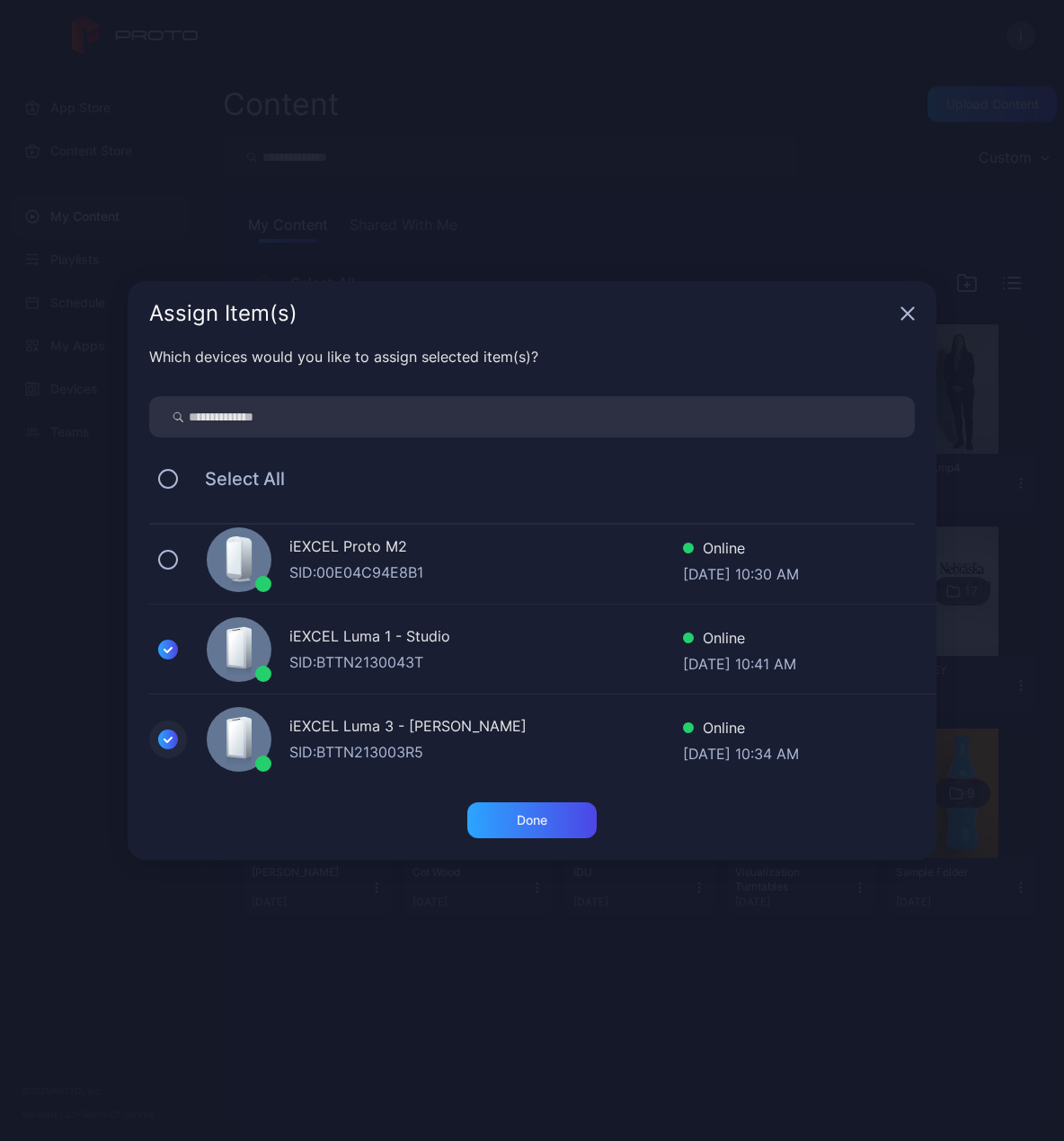
scroll to position [13, 0]
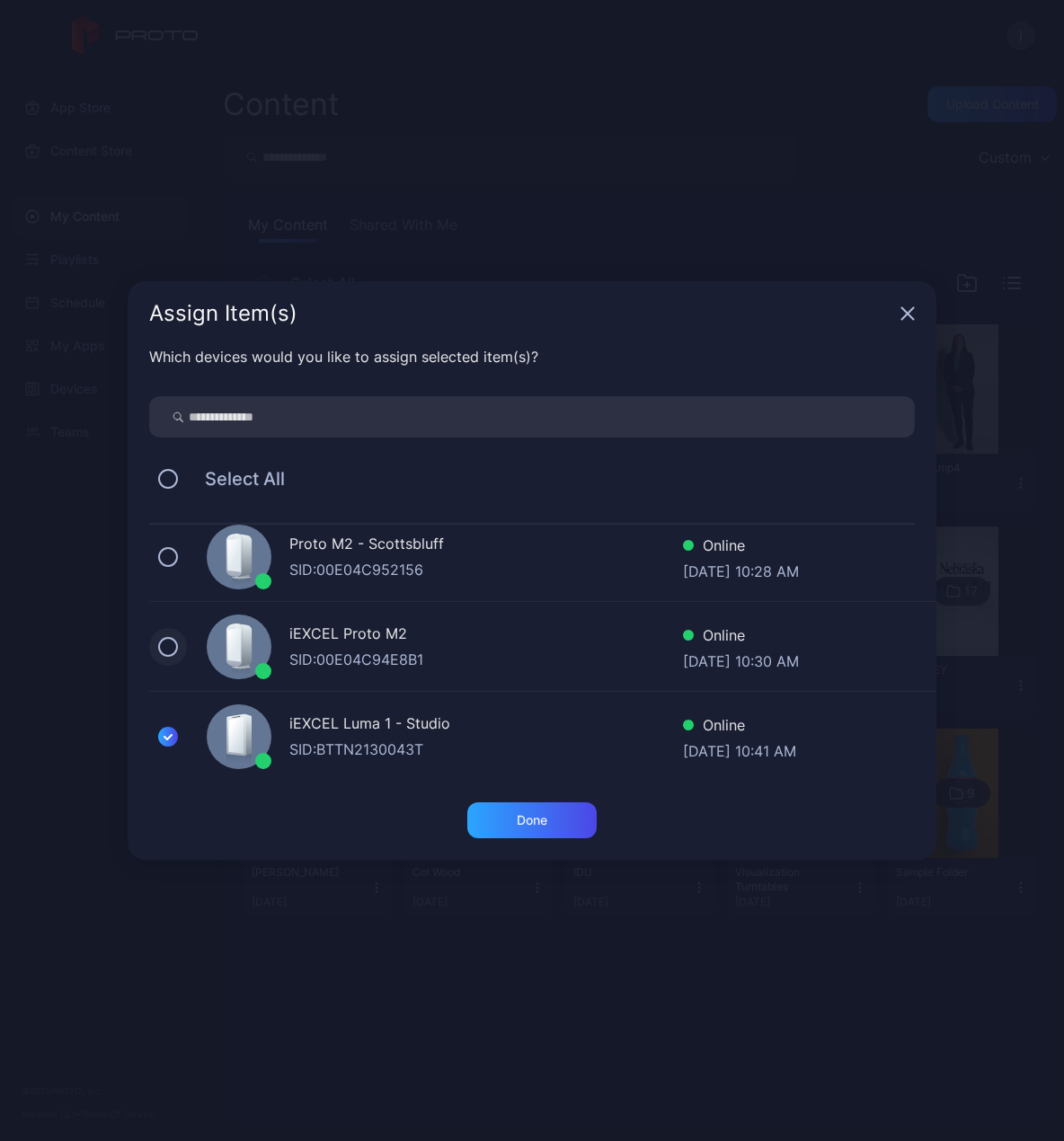
click at [169, 646] on button at bounding box center [168, 647] width 20 height 20
click at [175, 560] on button at bounding box center [168, 557] width 20 height 20
click at [546, 813] on div "Done" at bounding box center [532, 820] width 31 height 15
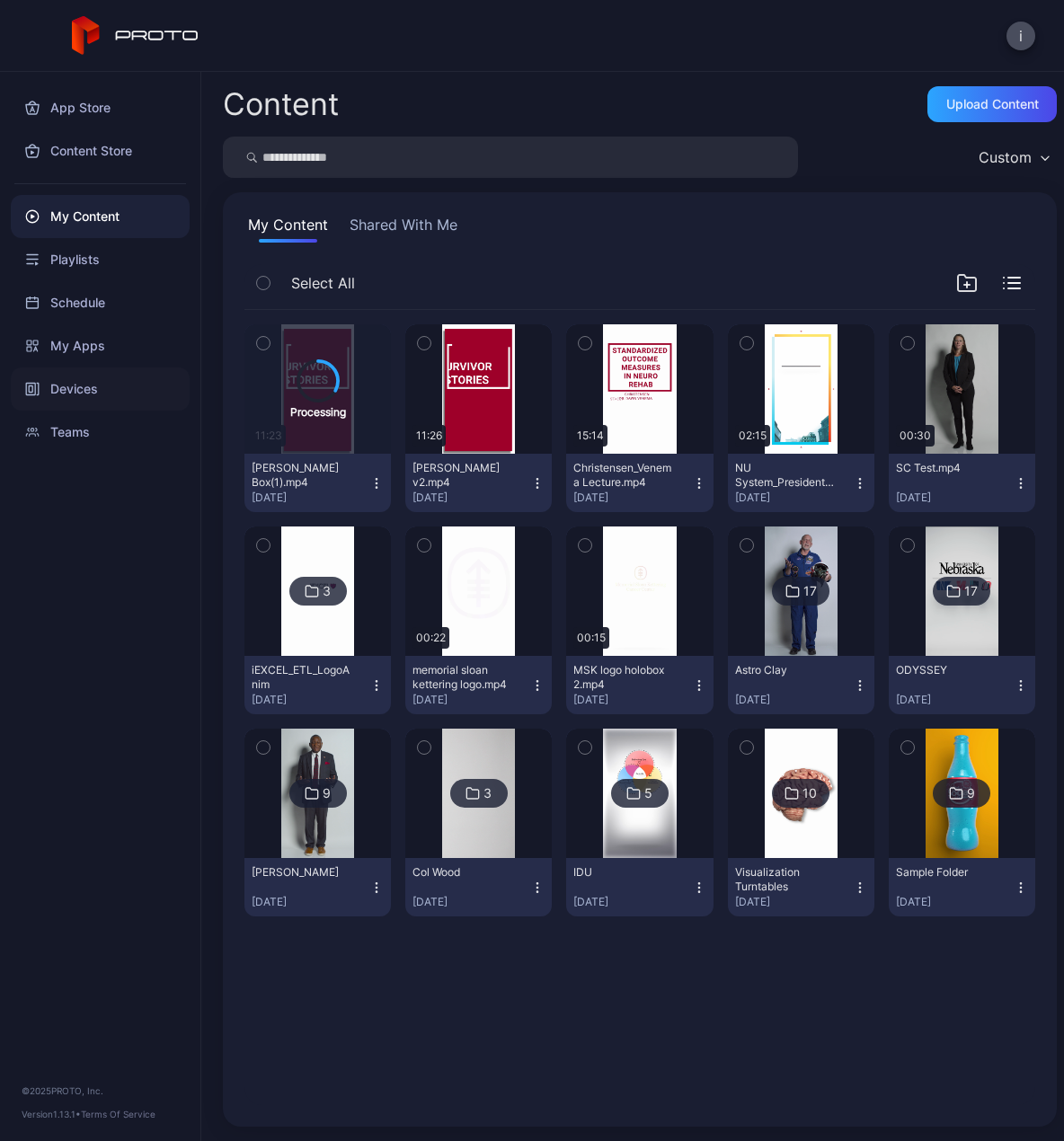
click at [86, 397] on div "Devices" at bounding box center [100, 389] width 179 height 43
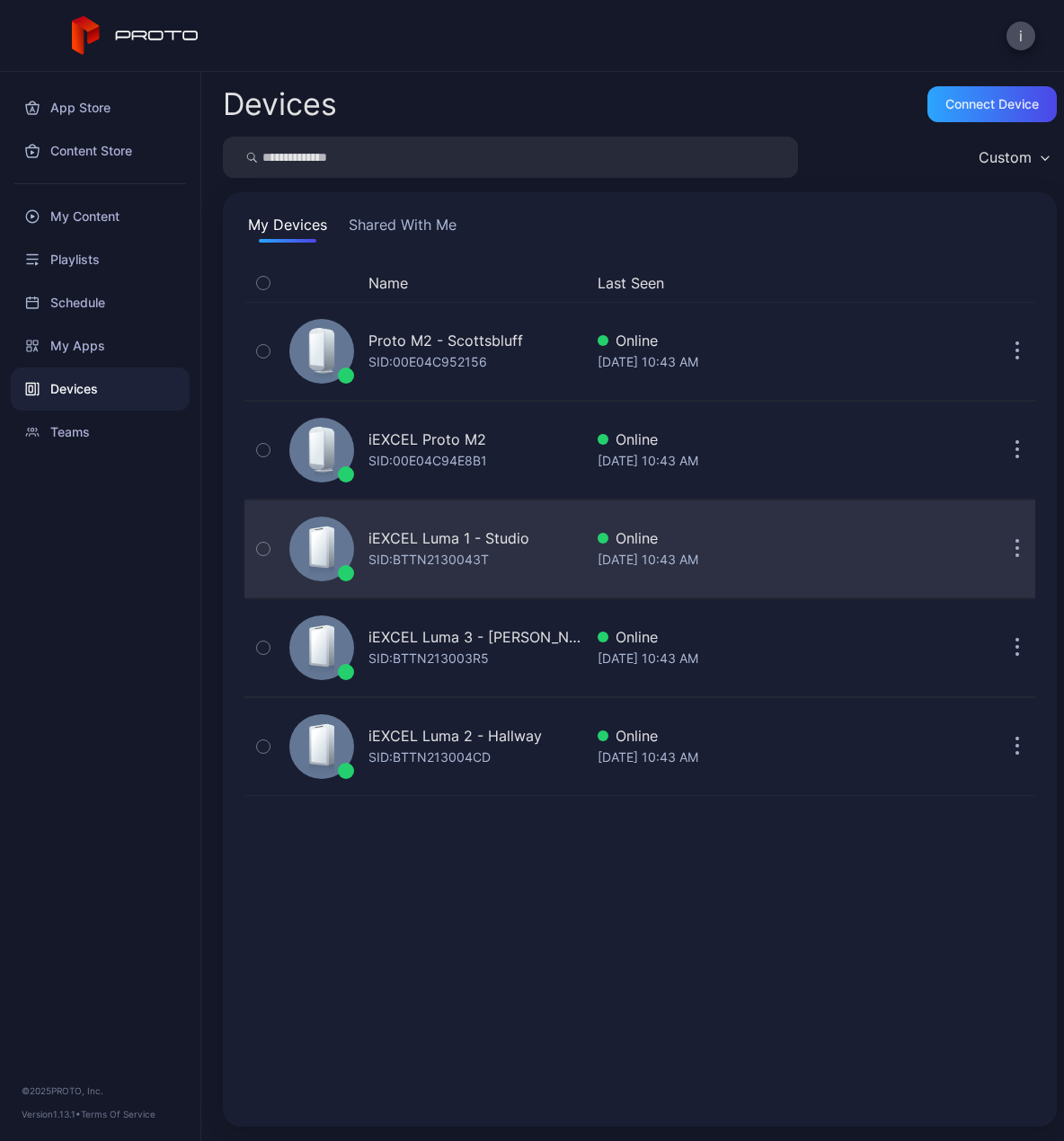
click at [473, 549] on div "SID: BTTN2130043T" at bounding box center [429, 560] width 121 height 22
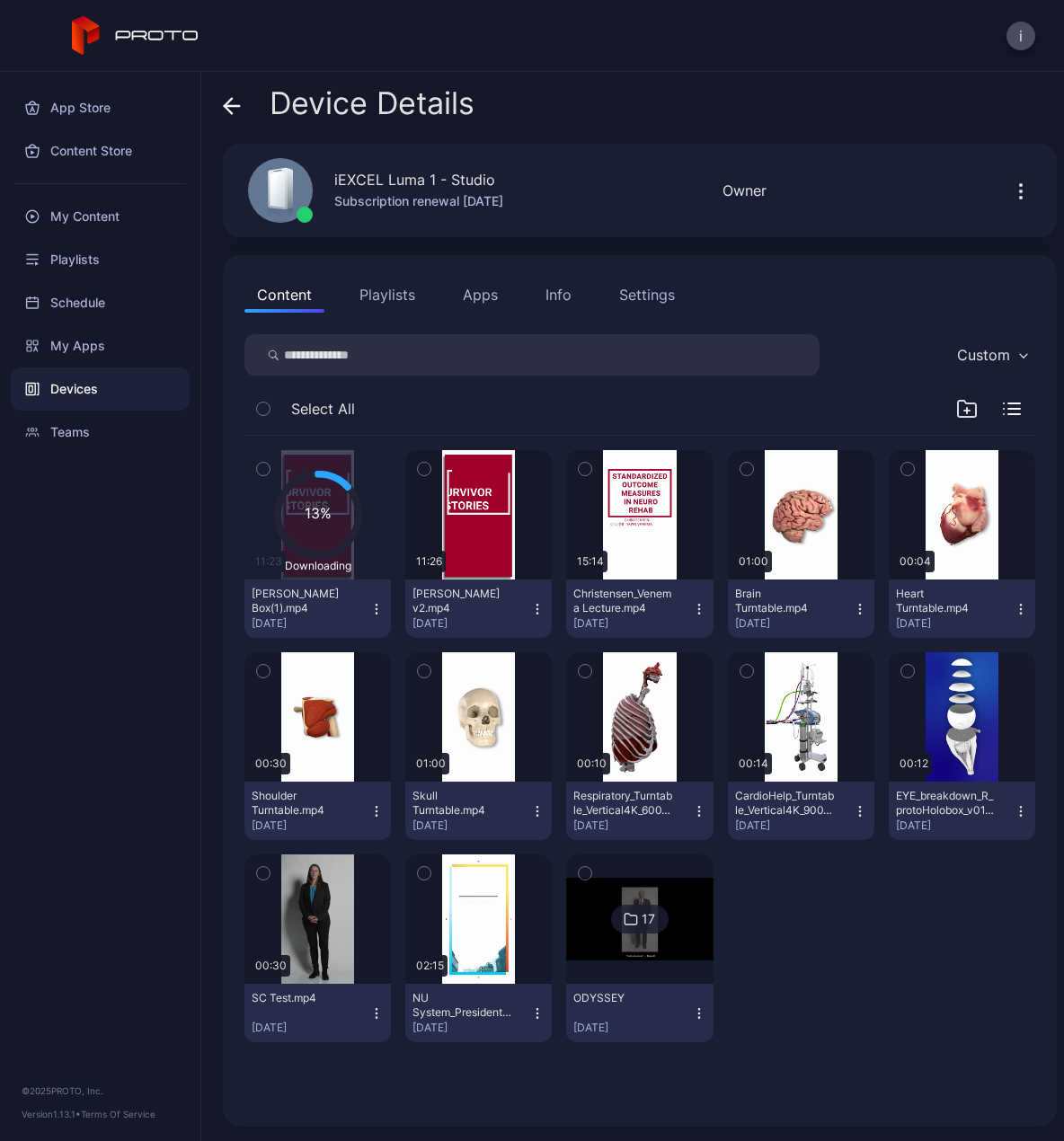
click at [537, 605] on icon "button" at bounding box center [537, 604] width 1 height 1
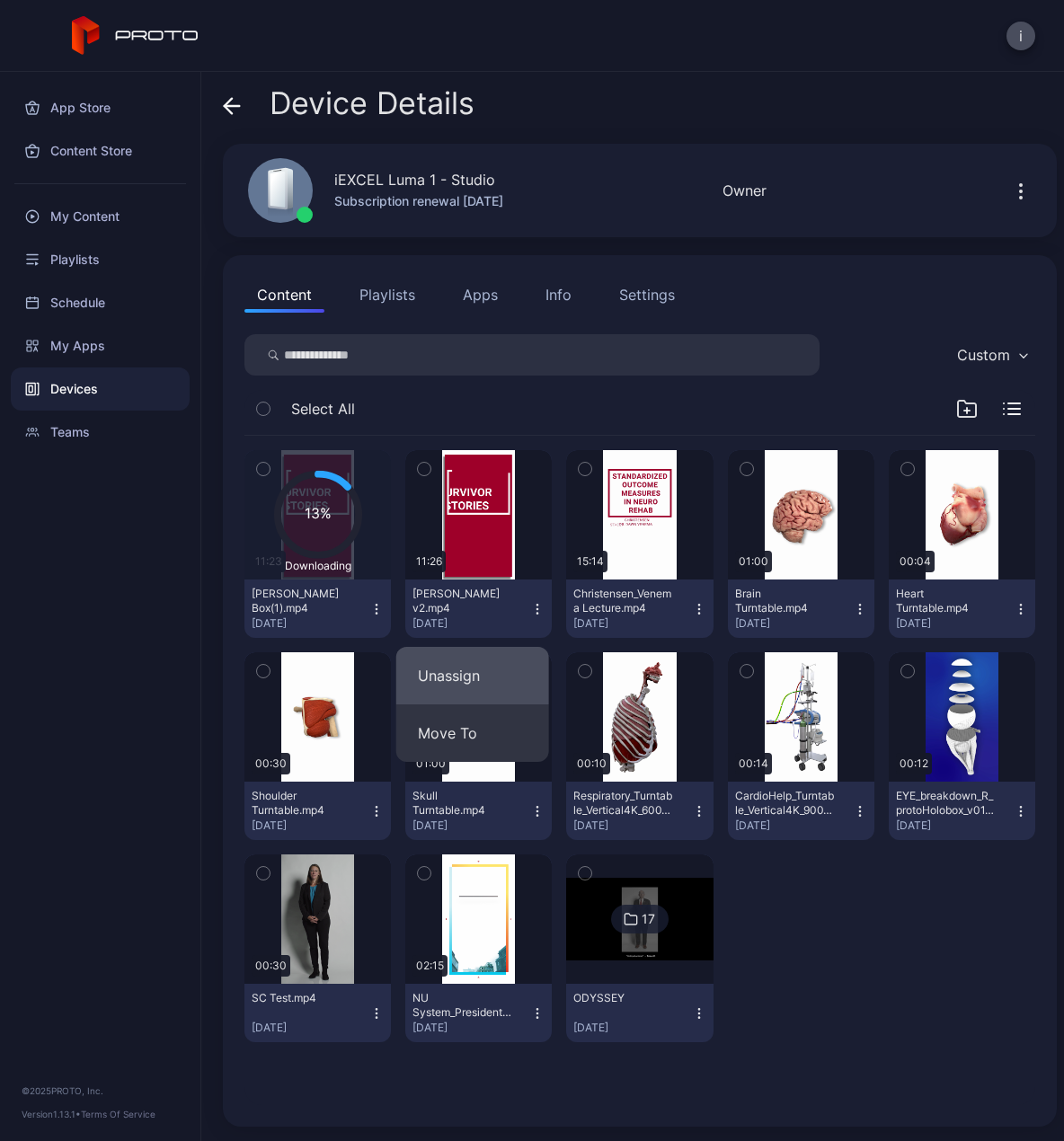
click at [485, 664] on button "Unassign" at bounding box center [472, 676] width 153 height 57
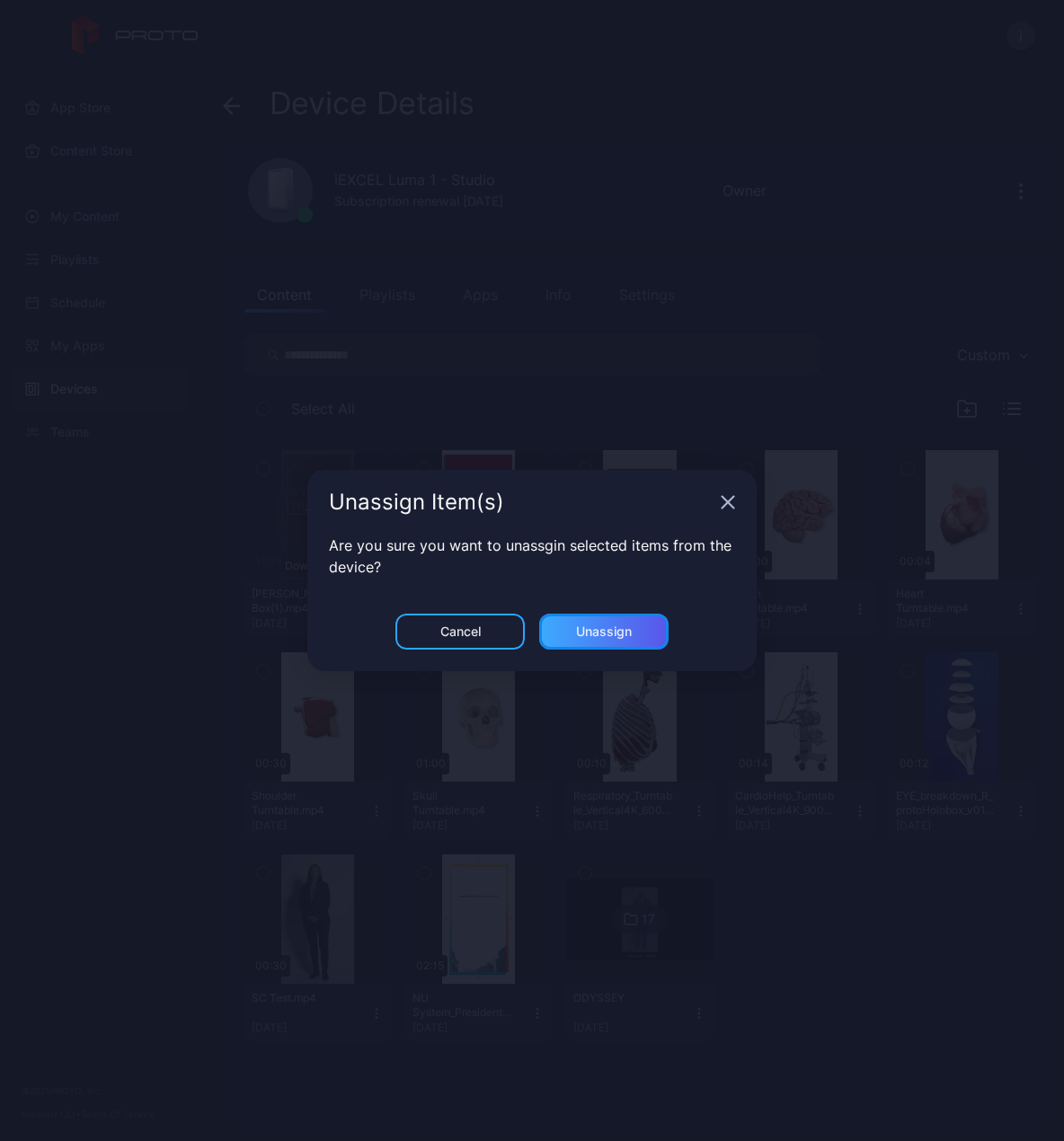
click at [577, 625] on div "Unassign" at bounding box center [604, 631] width 55 height 15
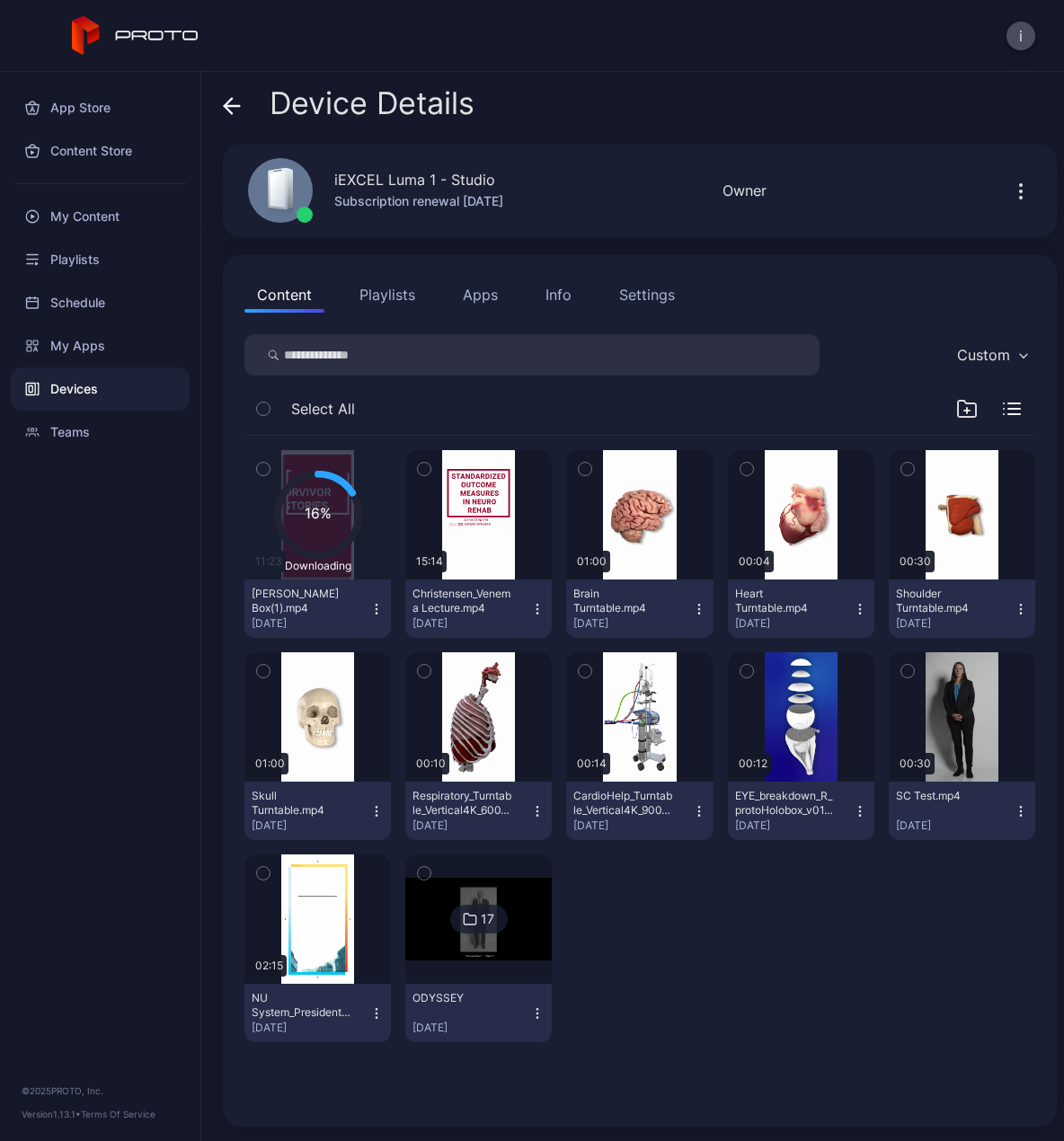
click at [86, 391] on div "Devices" at bounding box center [100, 389] width 179 height 43
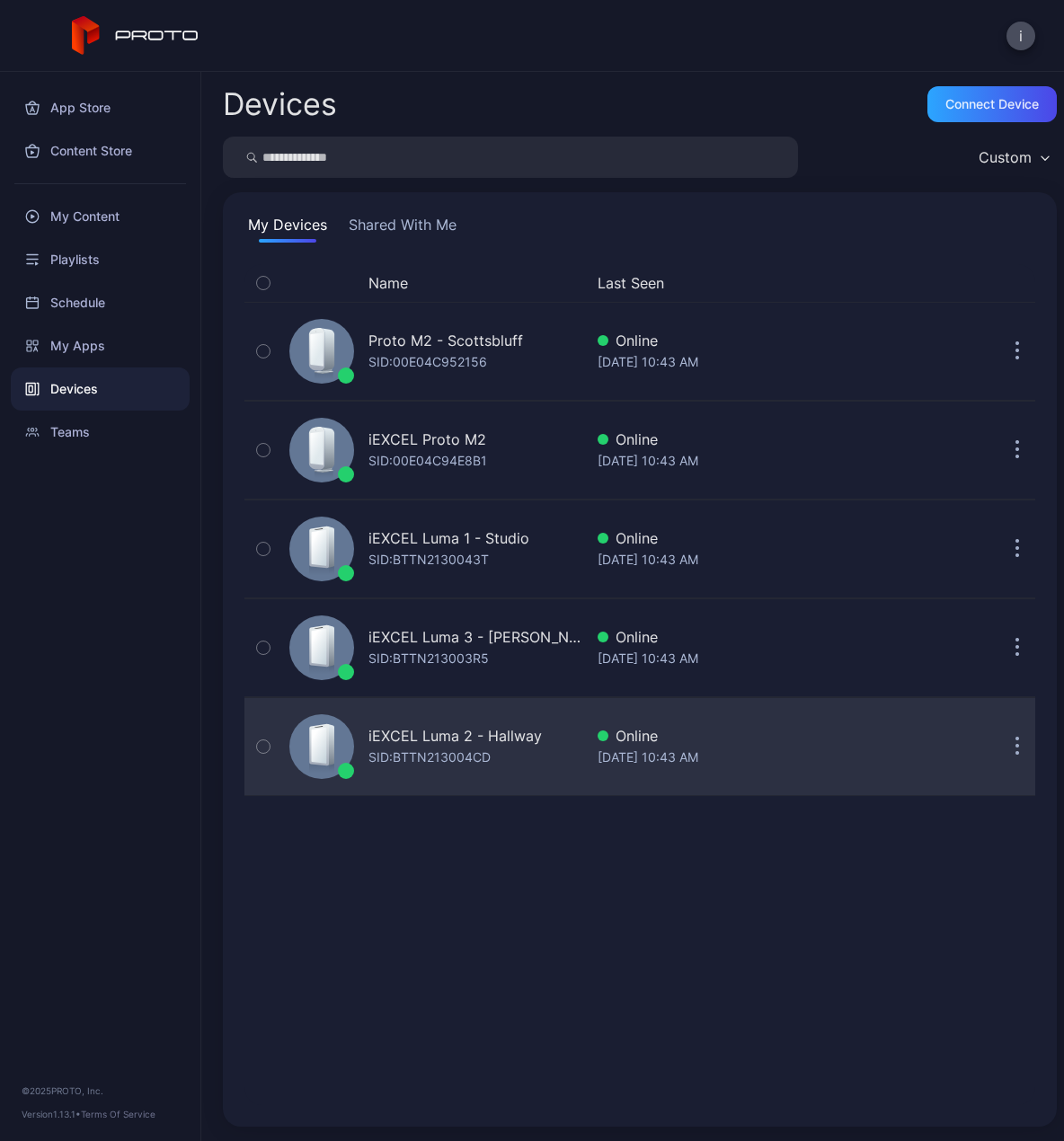
click at [450, 749] on div "SID: BTTN213004CD" at bounding box center [430, 758] width 123 height 22
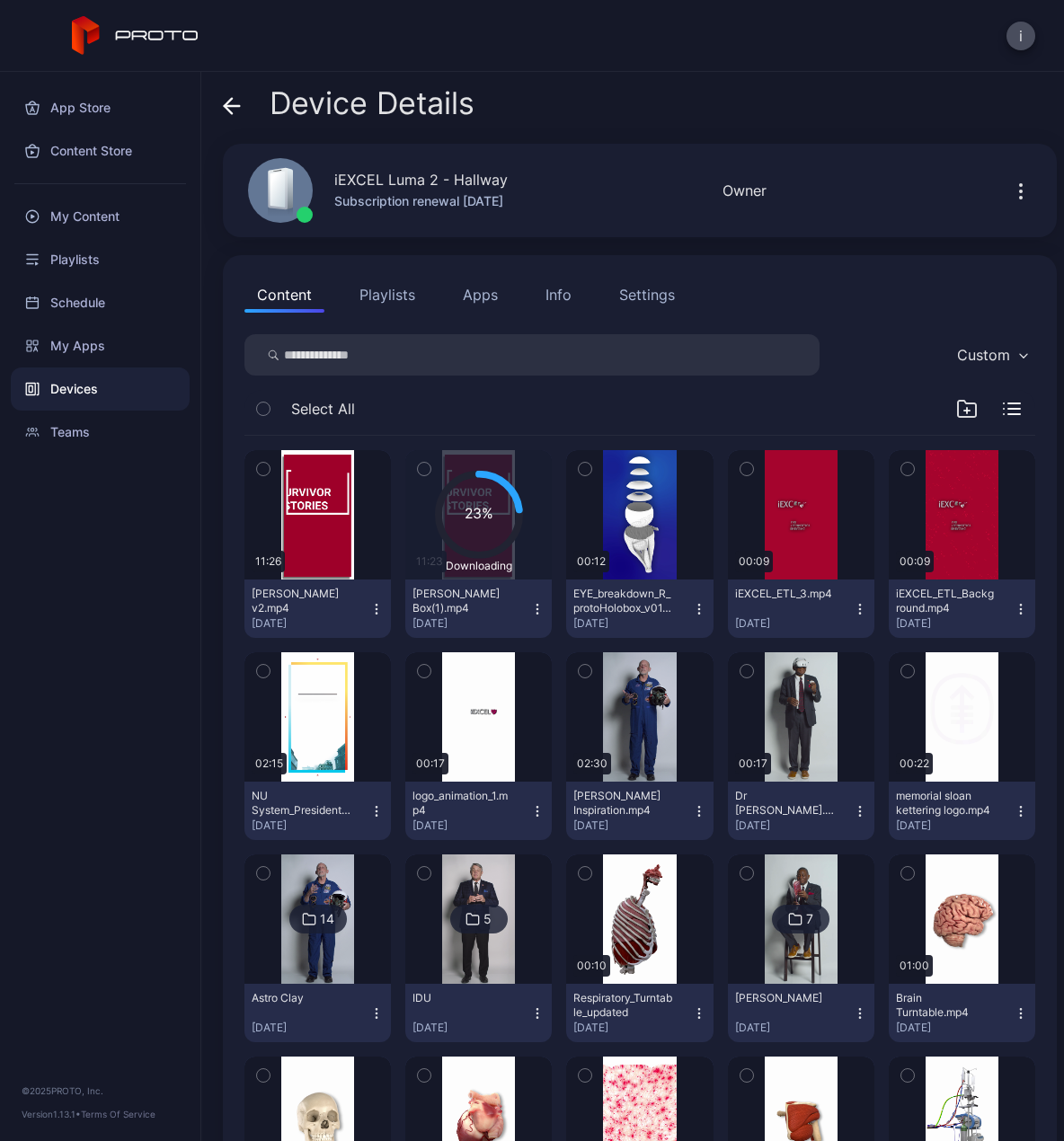
click at [370, 605] on icon "button" at bounding box center [376, 609] width 15 height 15
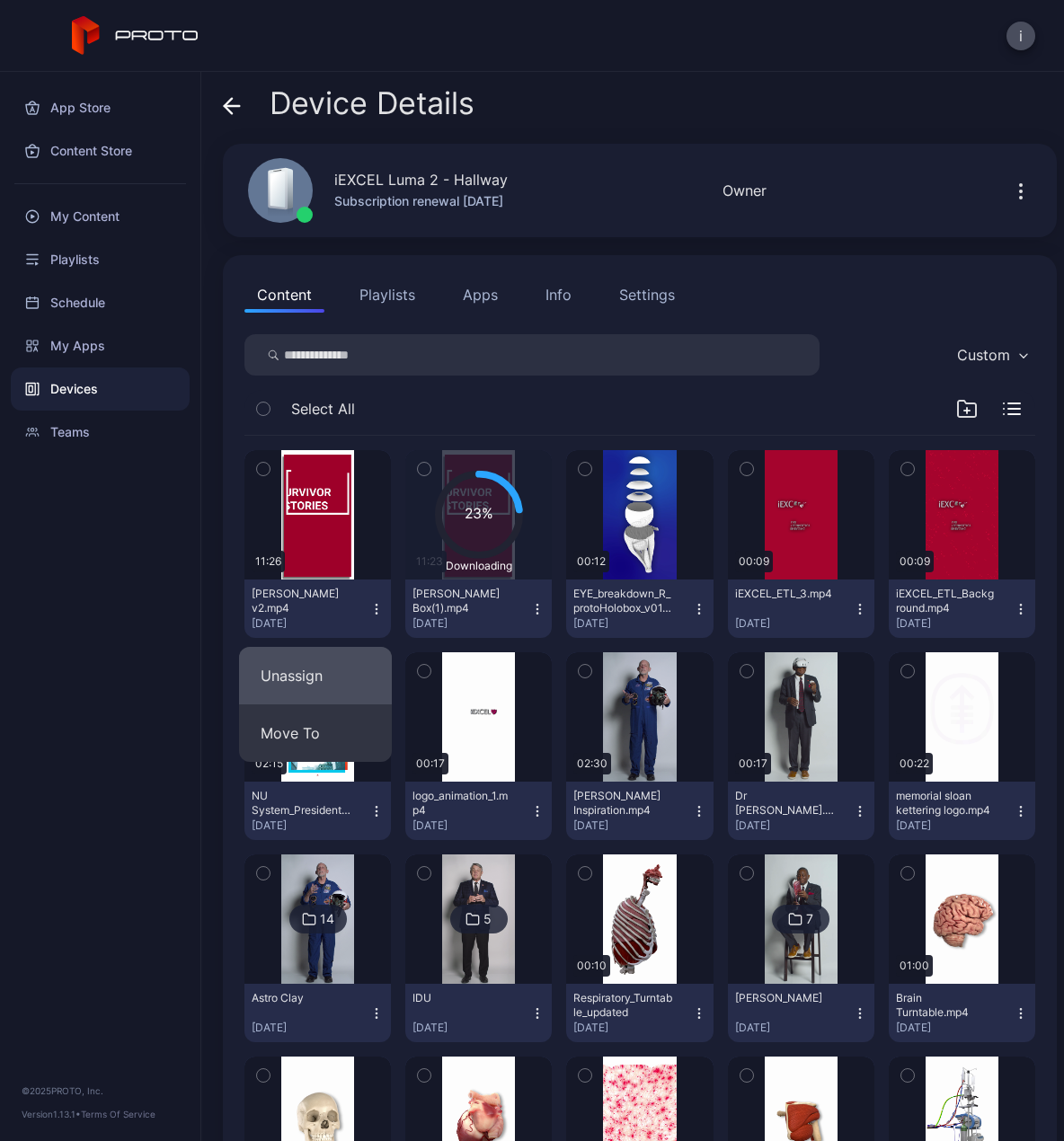
click at [307, 672] on button "Unassign" at bounding box center [315, 676] width 153 height 57
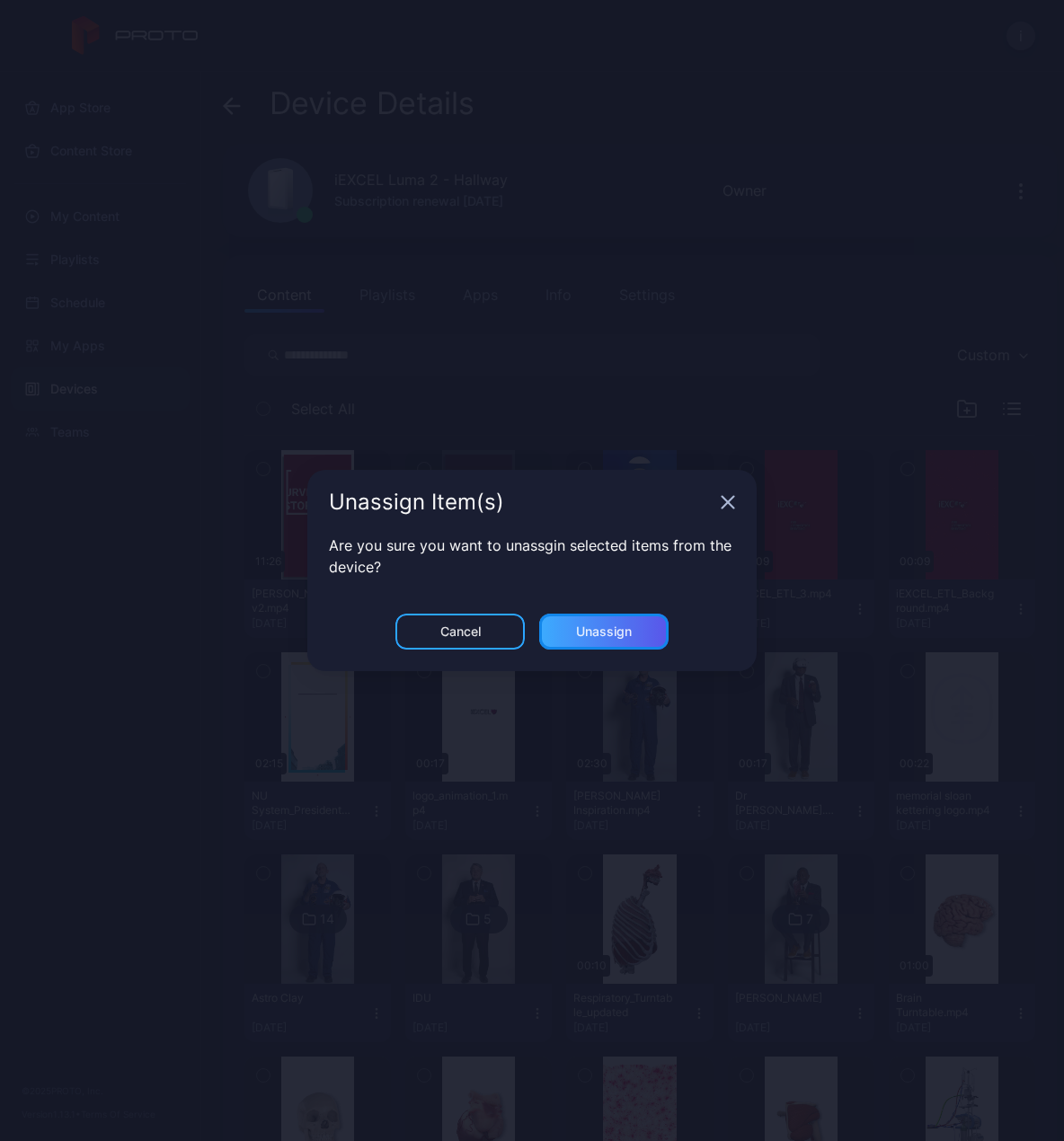
click at [628, 631] on div "Unassign" at bounding box center [604, 631] width 55 height 15
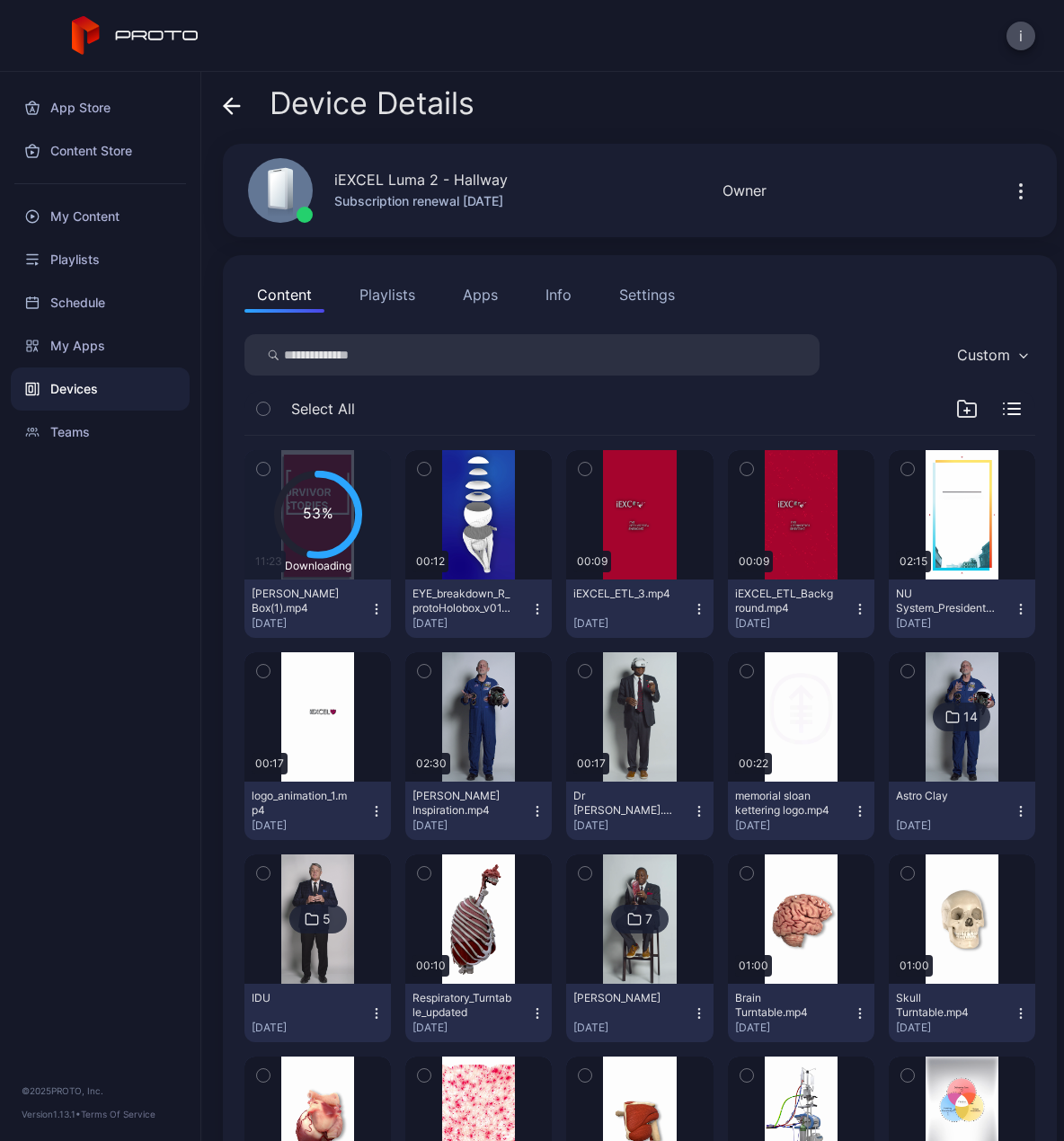
click at [59, 383] on div "Devices" at bounding box center [100, 389] width 179 height 43
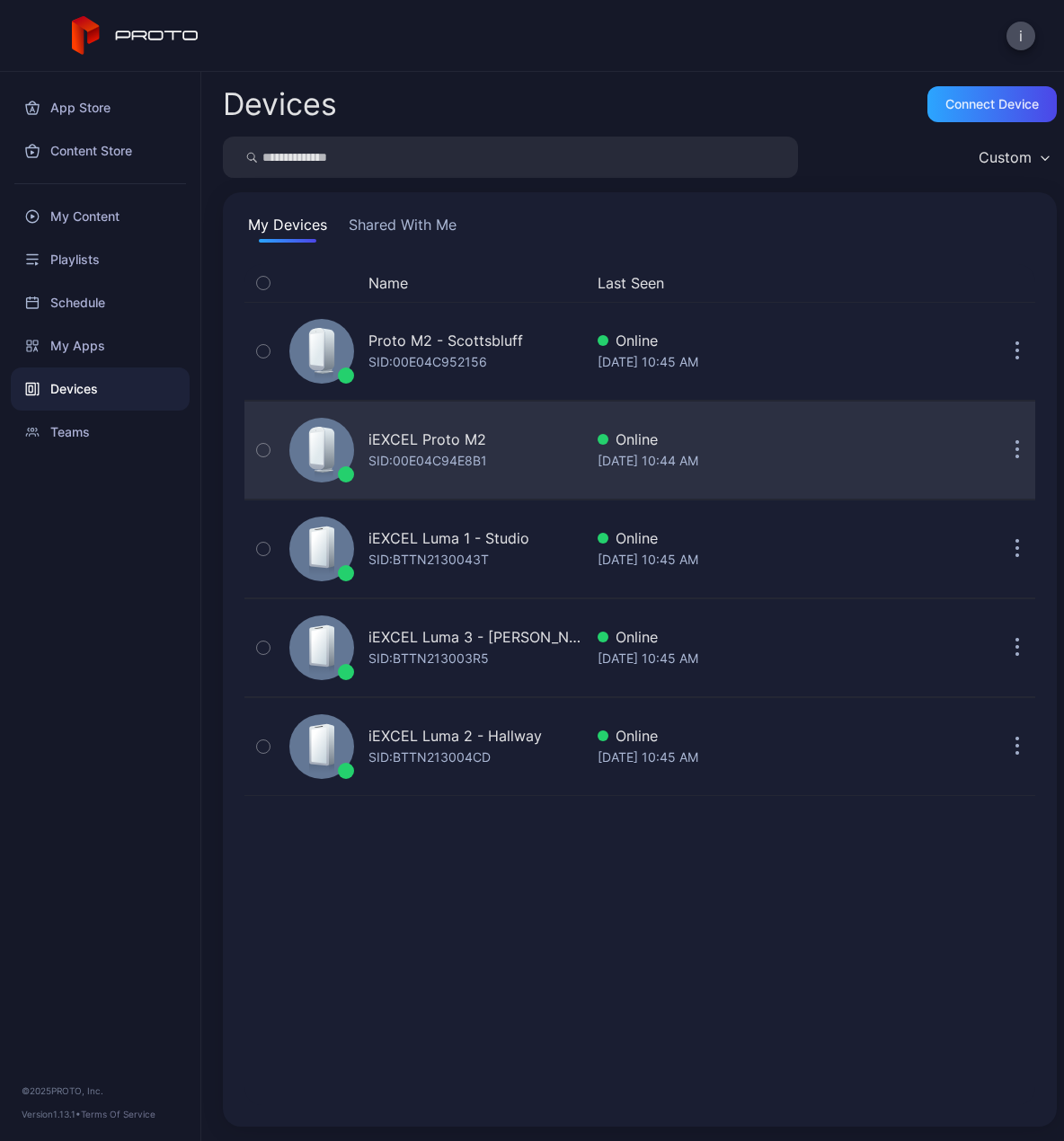
click at [460, 442] on div "iEXCEL Proto M2" at bounding box center [427, 440] width 118 height 22
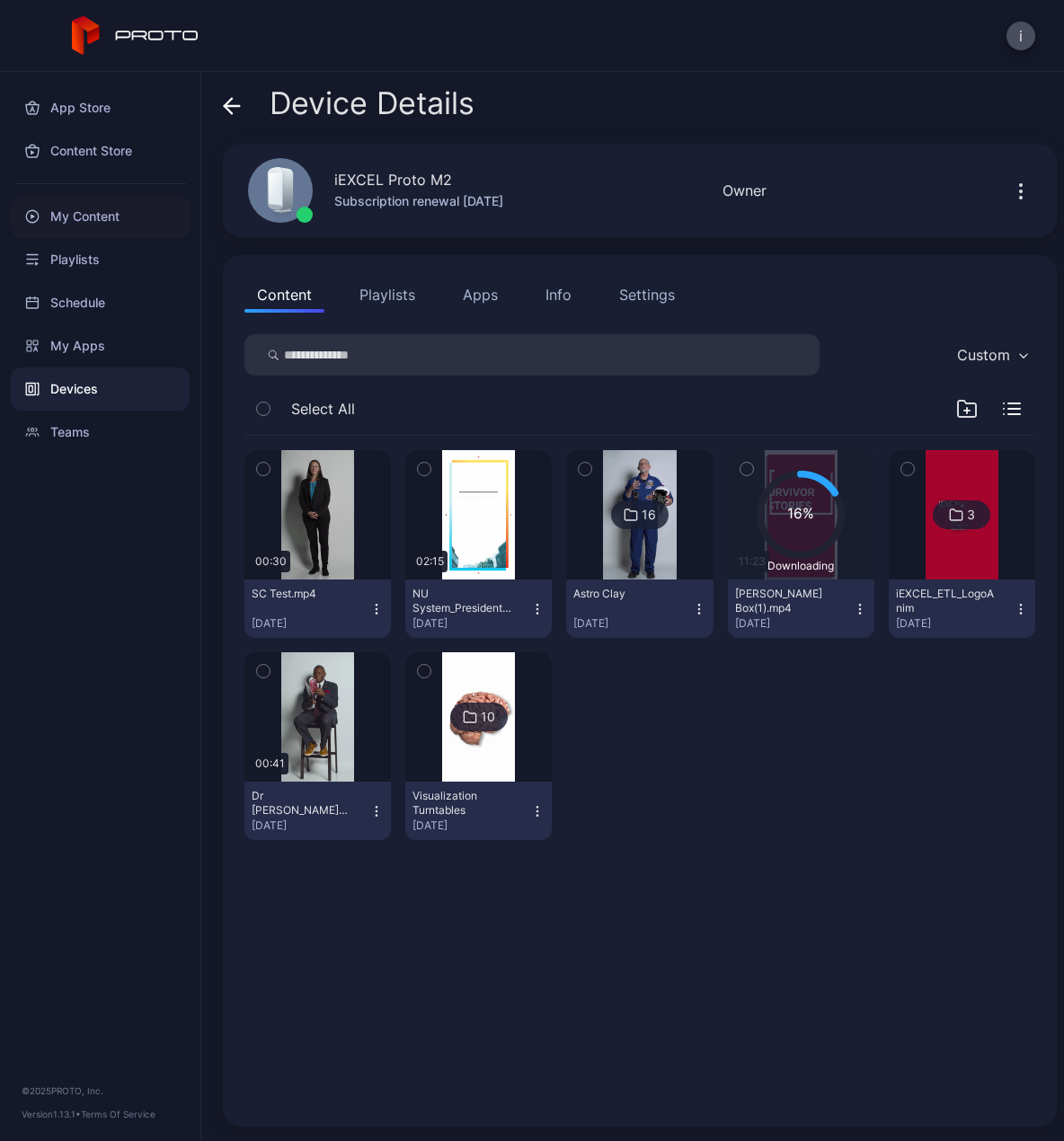
click at [81, 224] on div "My Content" at bounding box center [100, 216] width 179 height 43
